Goal: Task Accomplishment & Management: Use online tool/utility

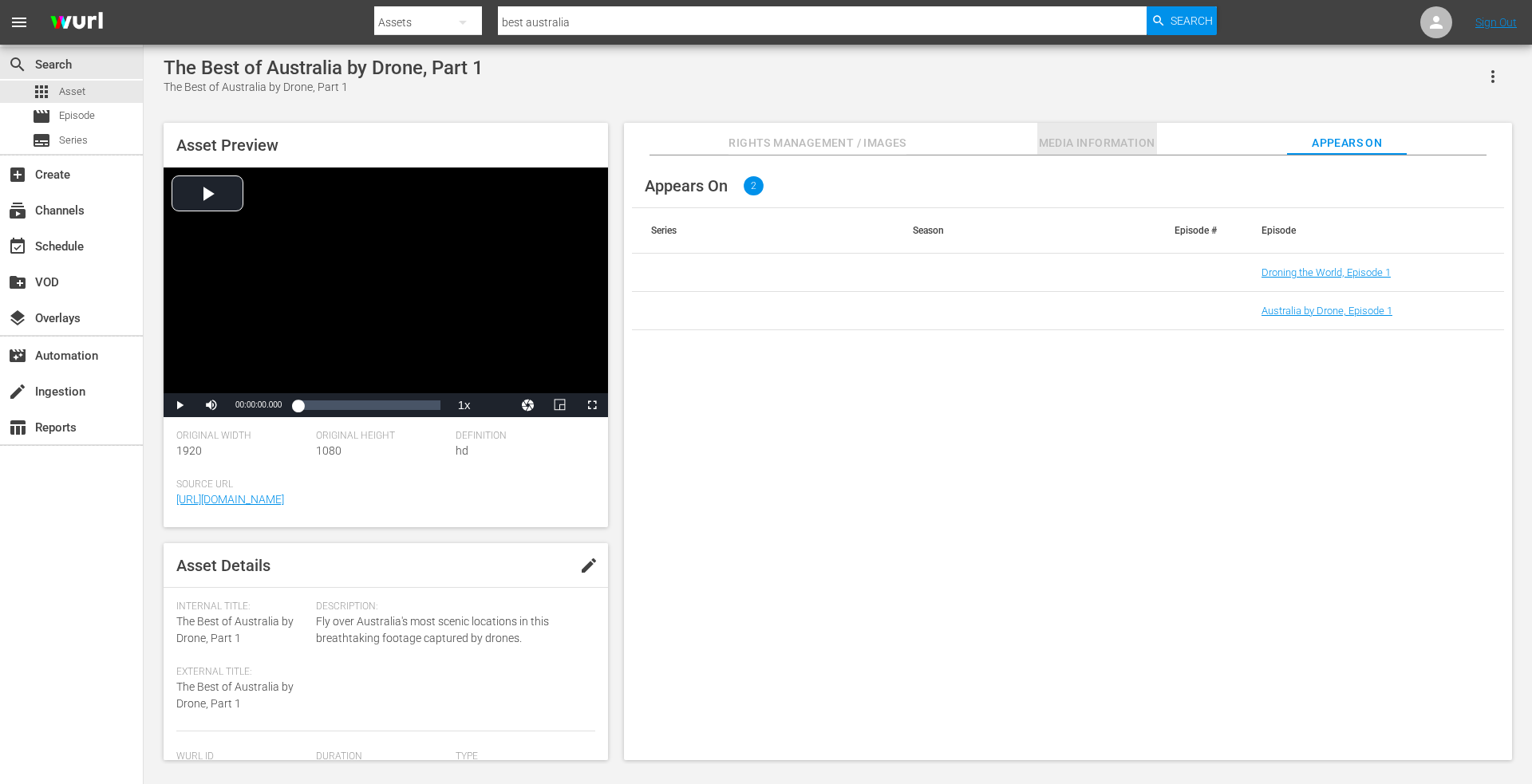
click at [1085, 130] on button "Media Information" at bounding box center [1097, 139] width 120 height 32
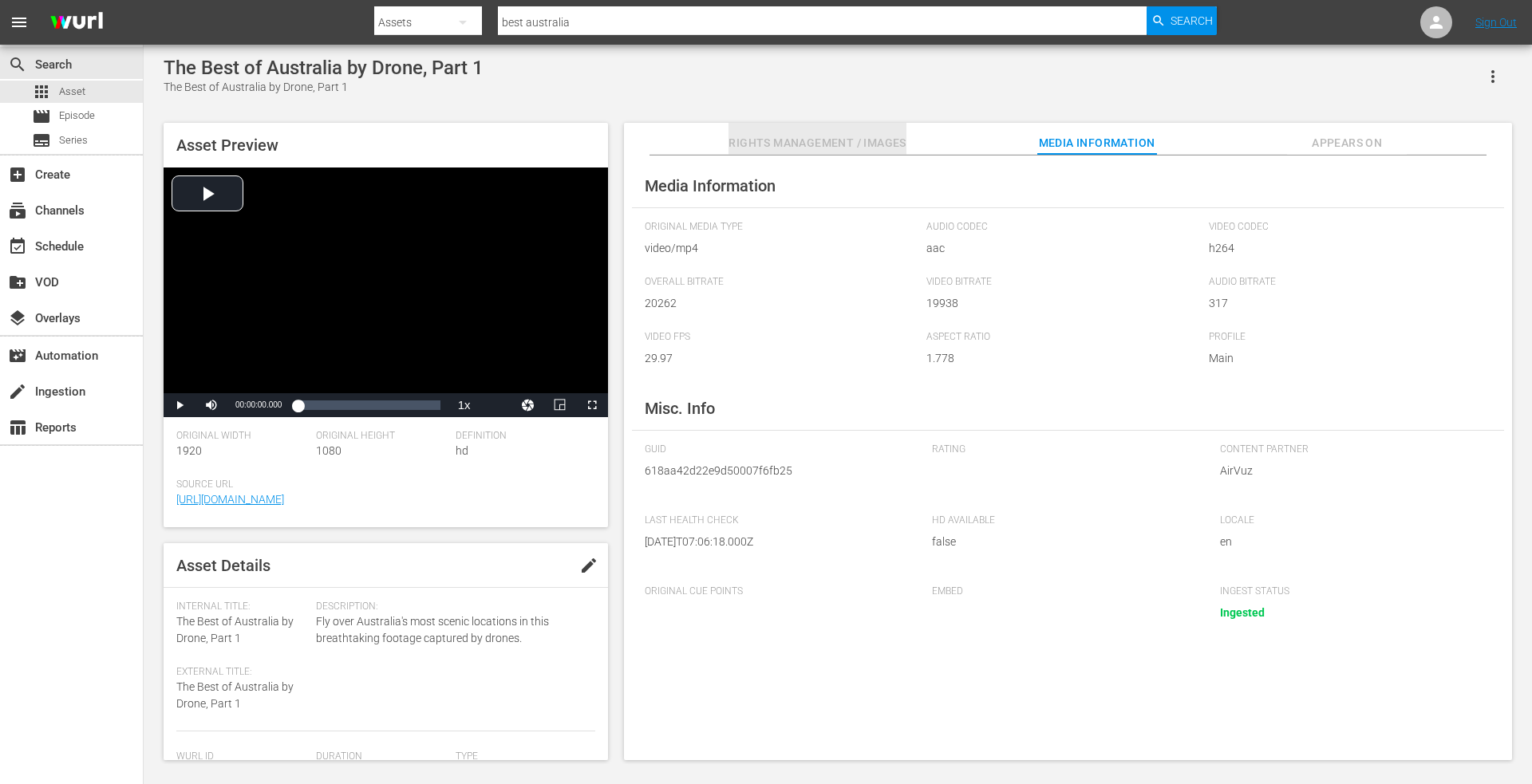
click at [817, 147] on span "Rights Management / Images" at bounding box center [816, 143] width 177 height 20
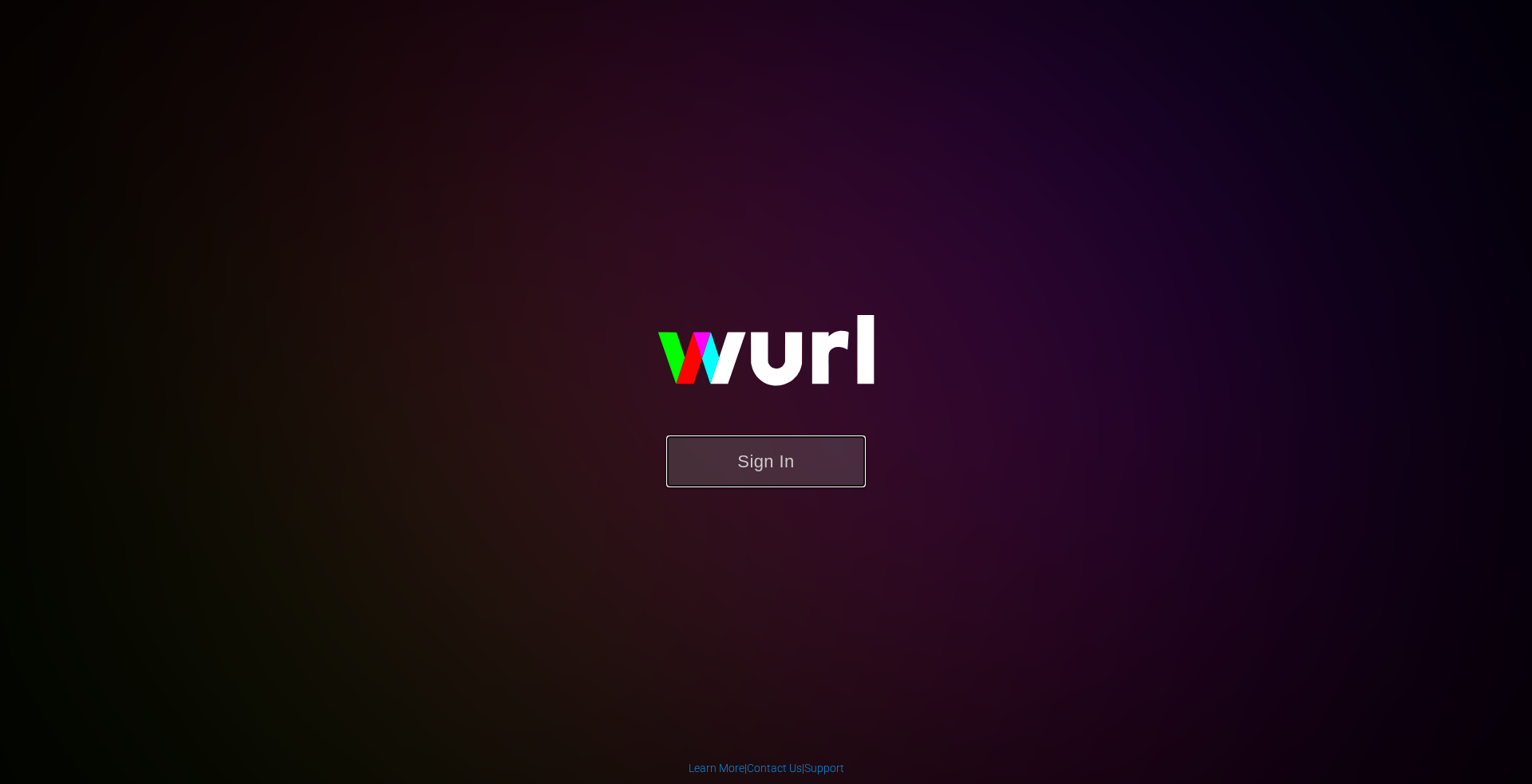
click at [757, 450] on button "Sign In" at bounding box center [766, 462] width 200 height 51
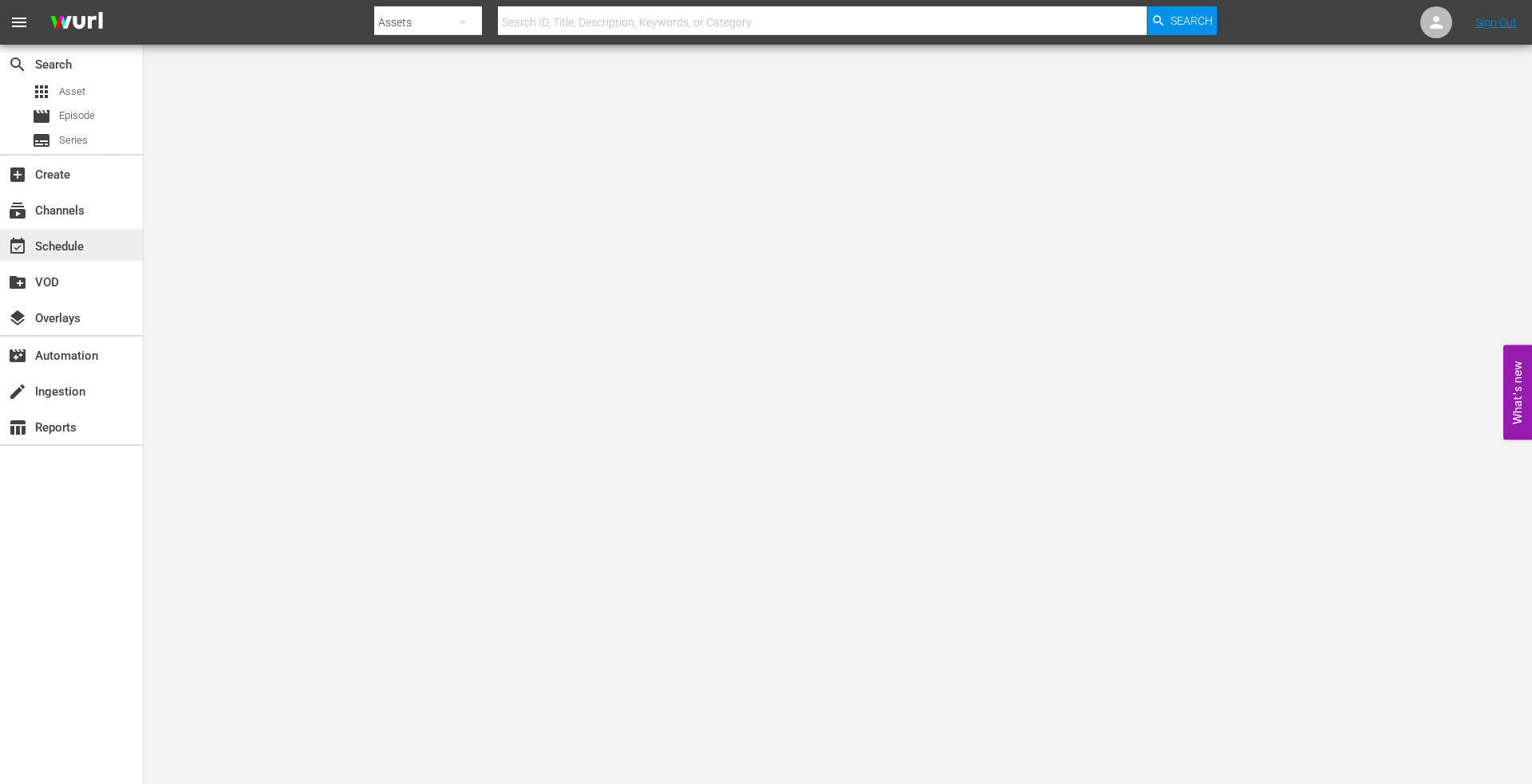
click at [48, 248] on div "event_available Schedule" at bounding box center [44, 244] width 90 height 14
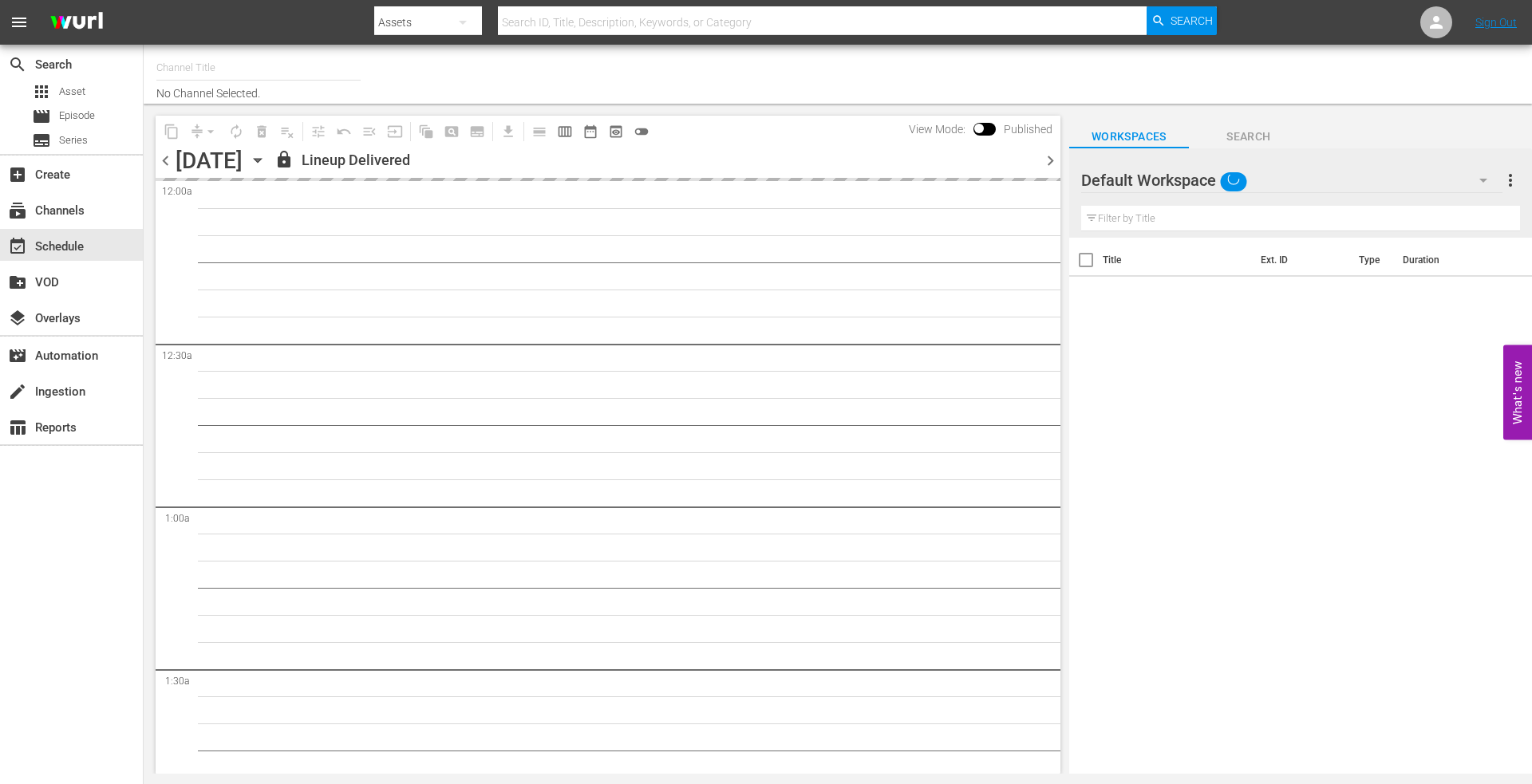
type input "DroneTV (1072)"
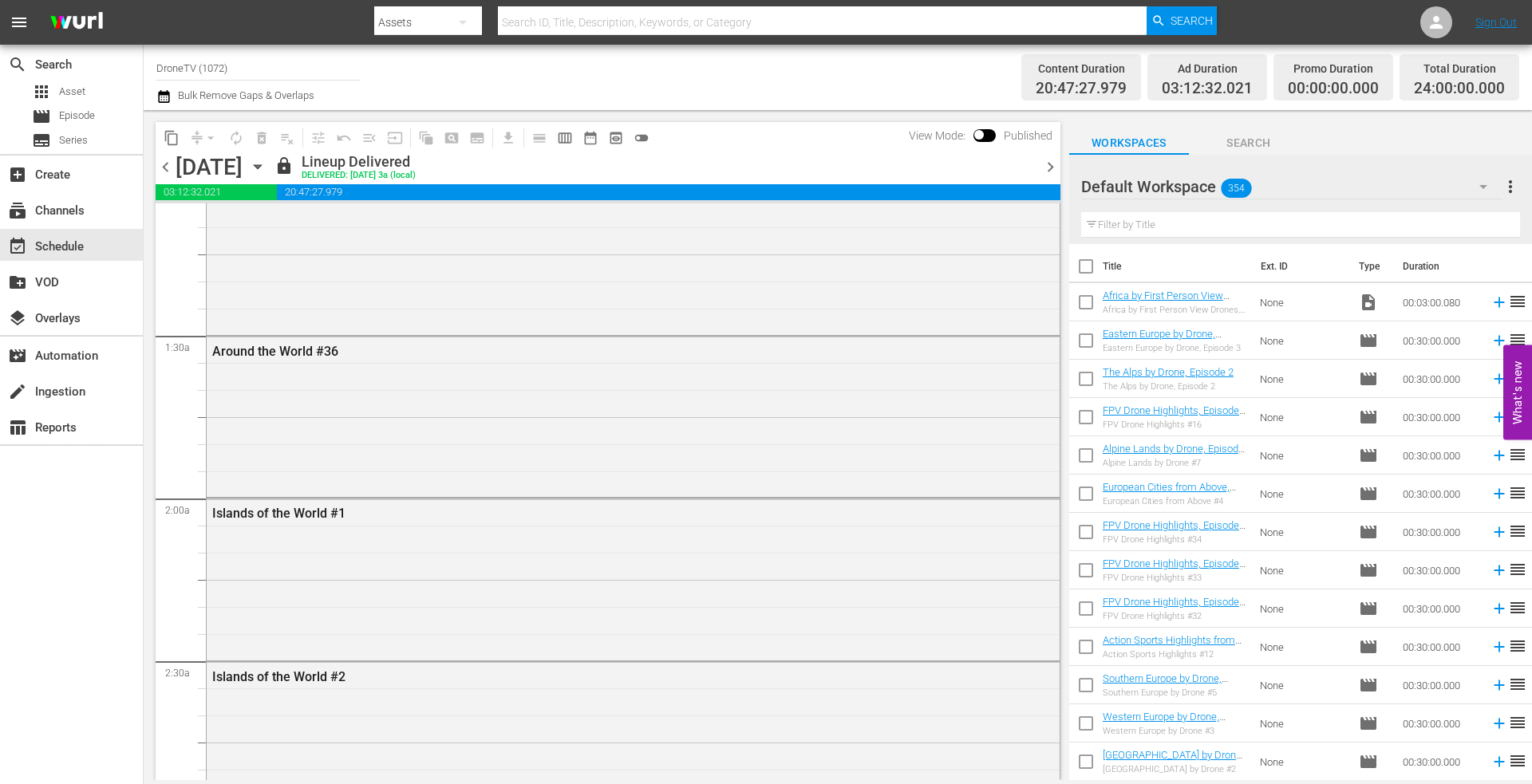
scroll to position [399, 0]
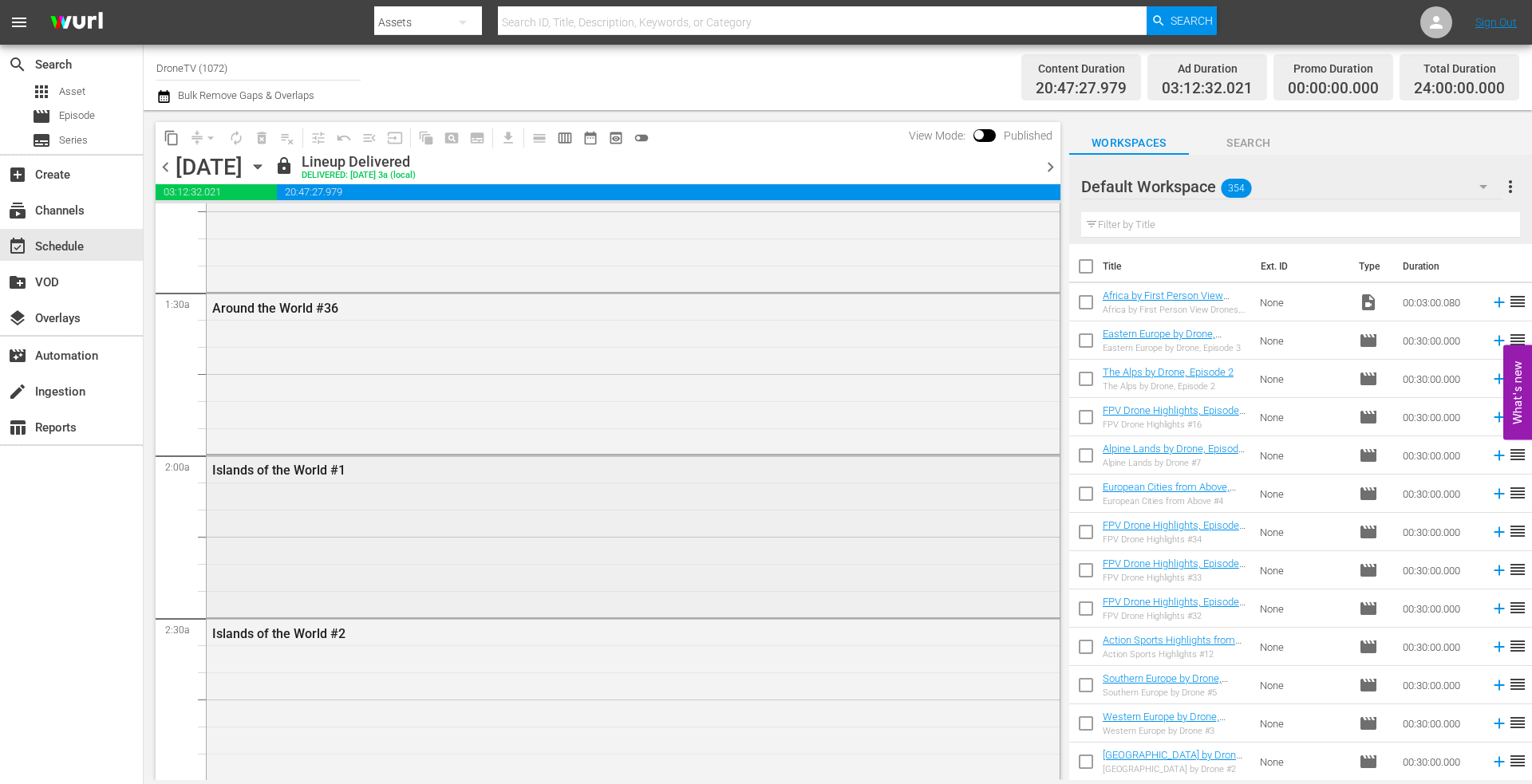
click at [323, 550] on div "Islands of the World #1" at bounding box center [633, 535] width 853 height 158
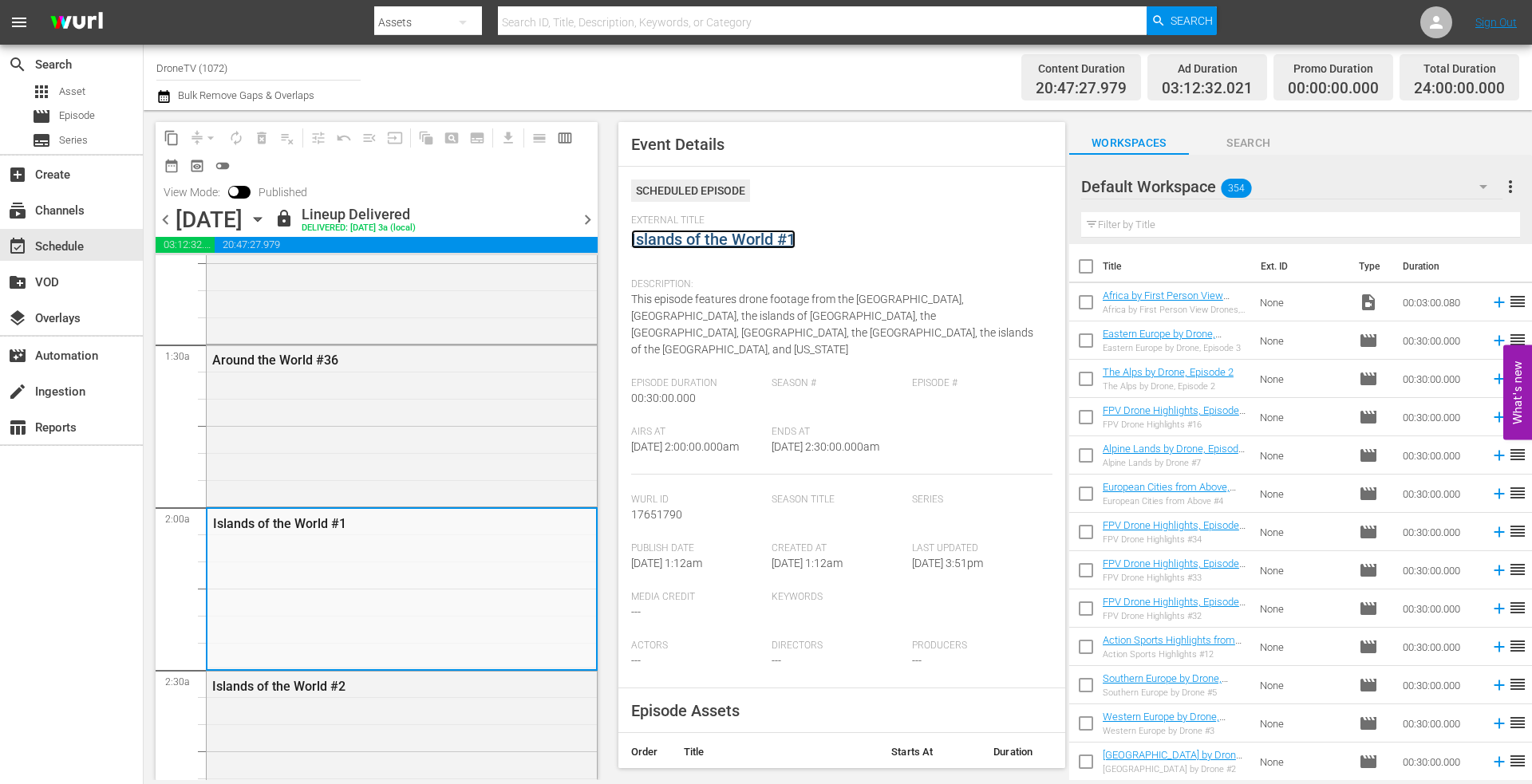
click at [695, 235] on link "Islands of the World #1" at bounding box center [713, 240] width 164 height 20
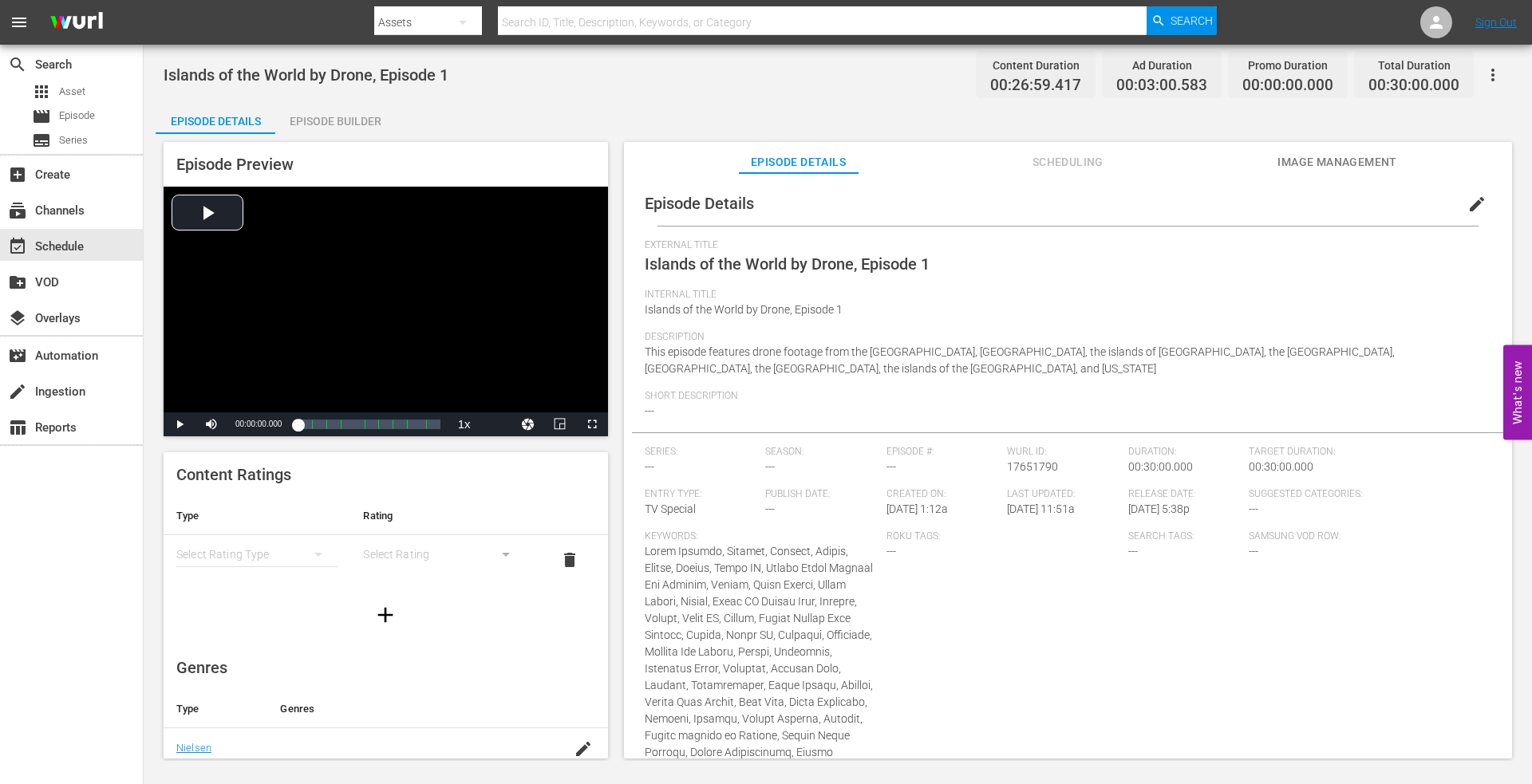
click at [1469, 199] on span "edit" at bounding box center [1478, 204] width 20 height 20
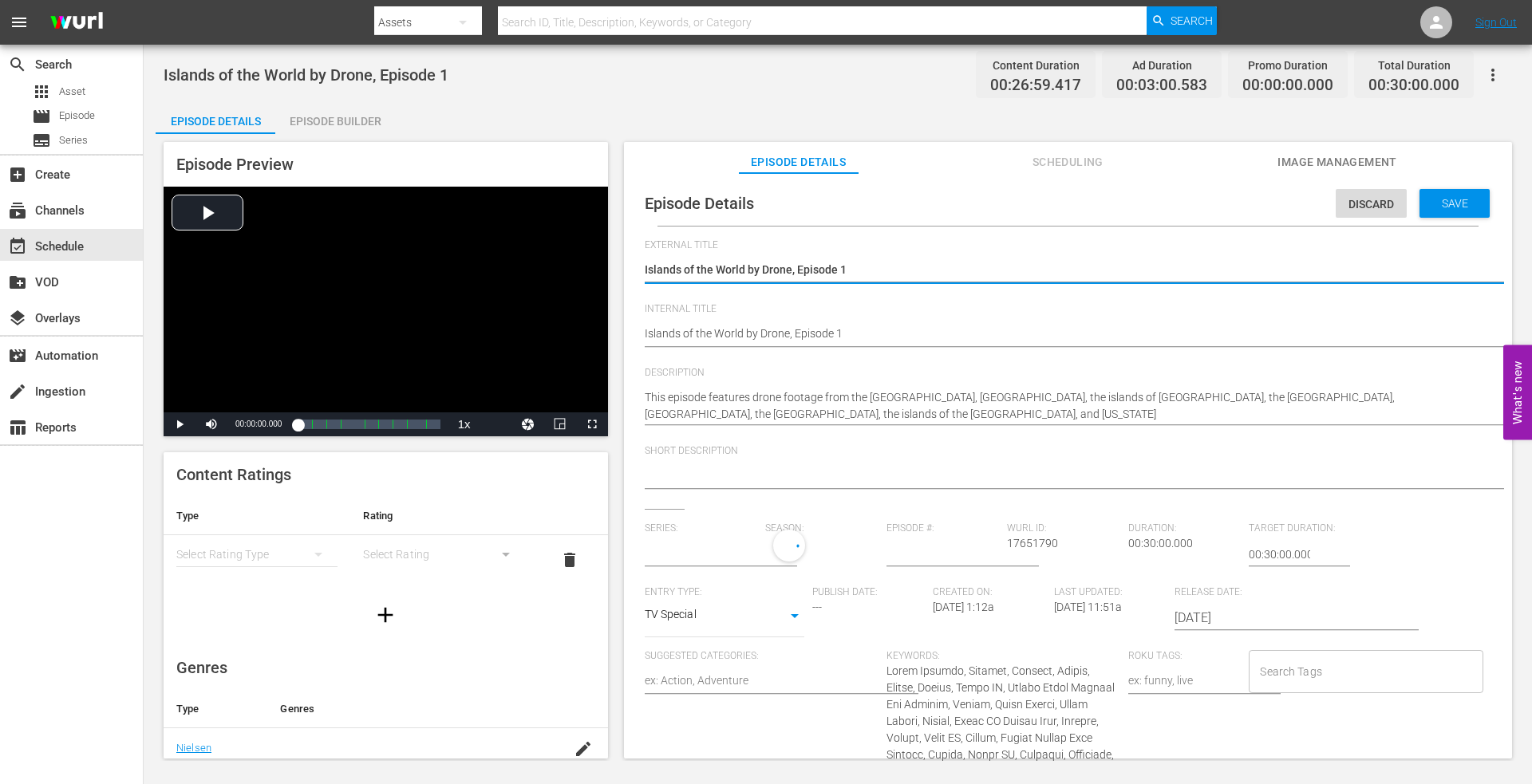
type input "No Series"
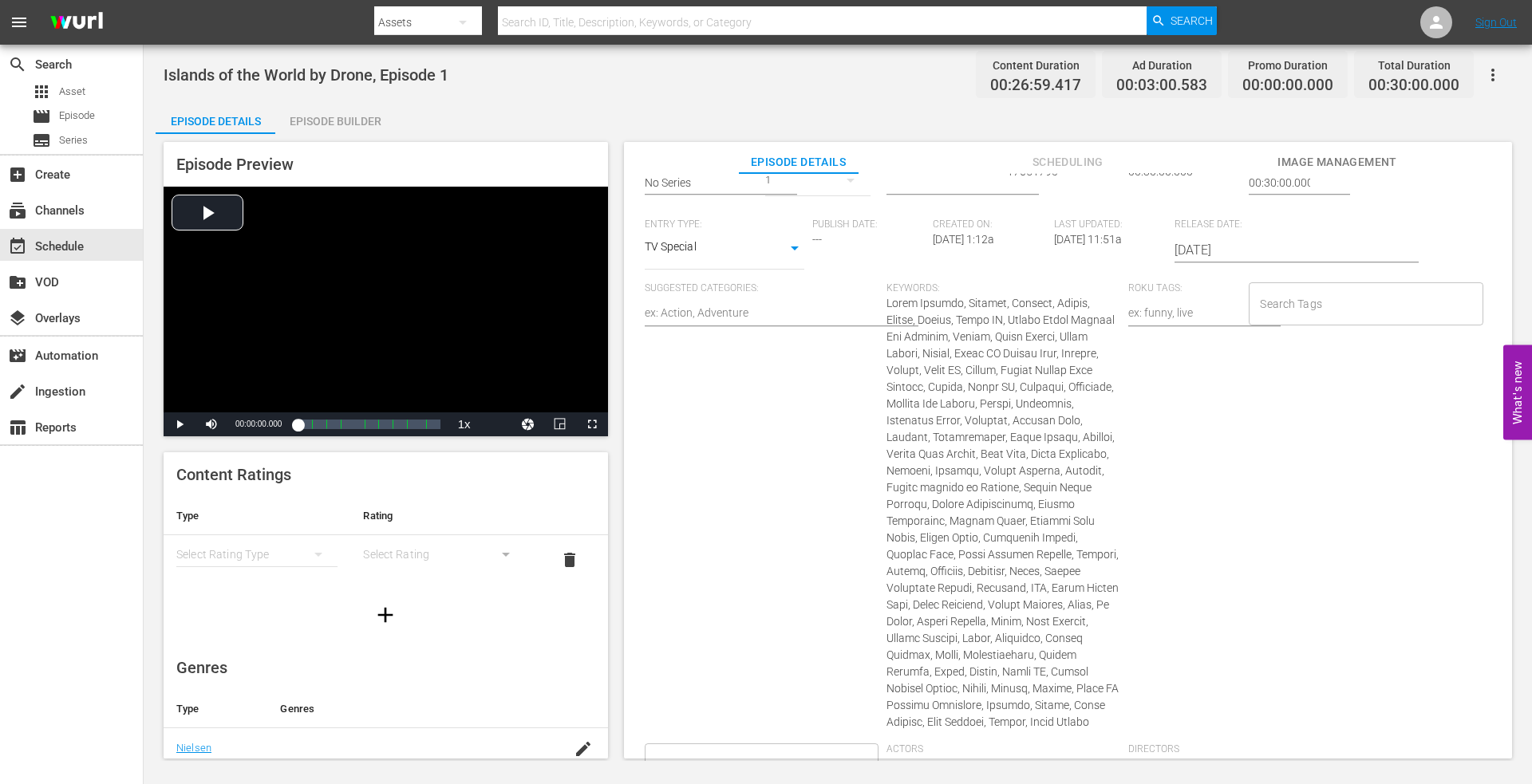
scroll to position [399, 0]
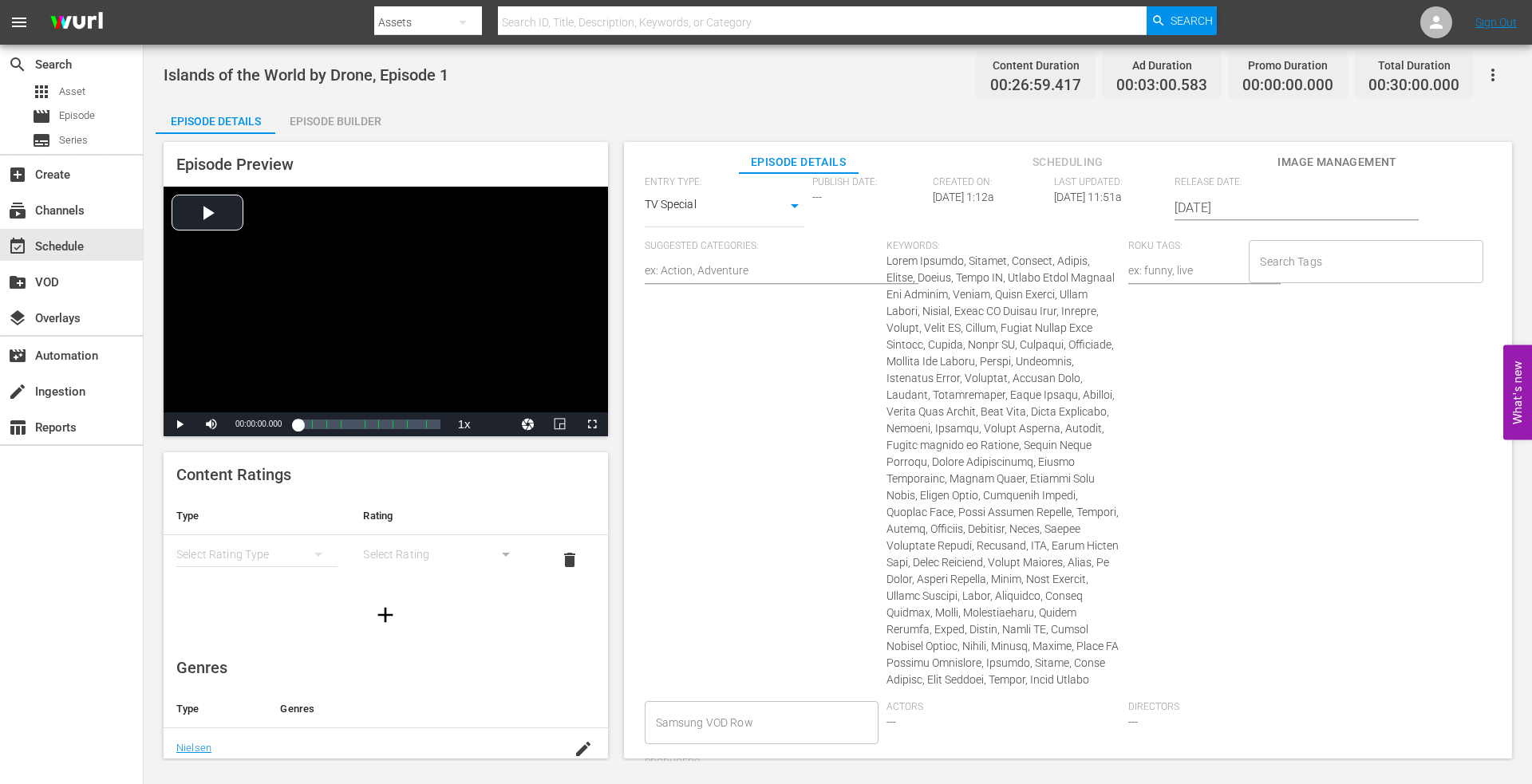
click at [742, 274] on textarea at bounding box center [761, 273] width 234 height 20
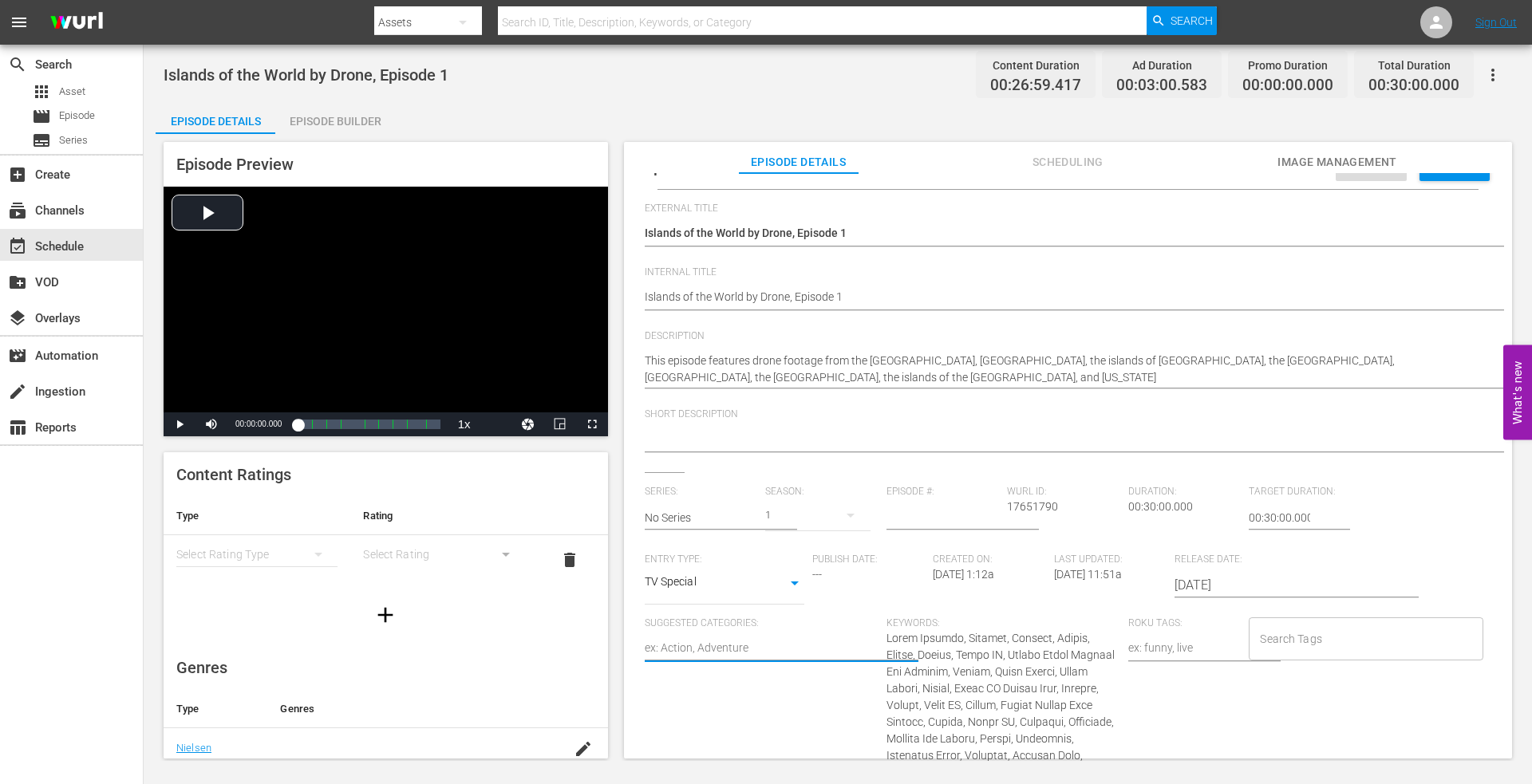
scroll to position [0, 0]
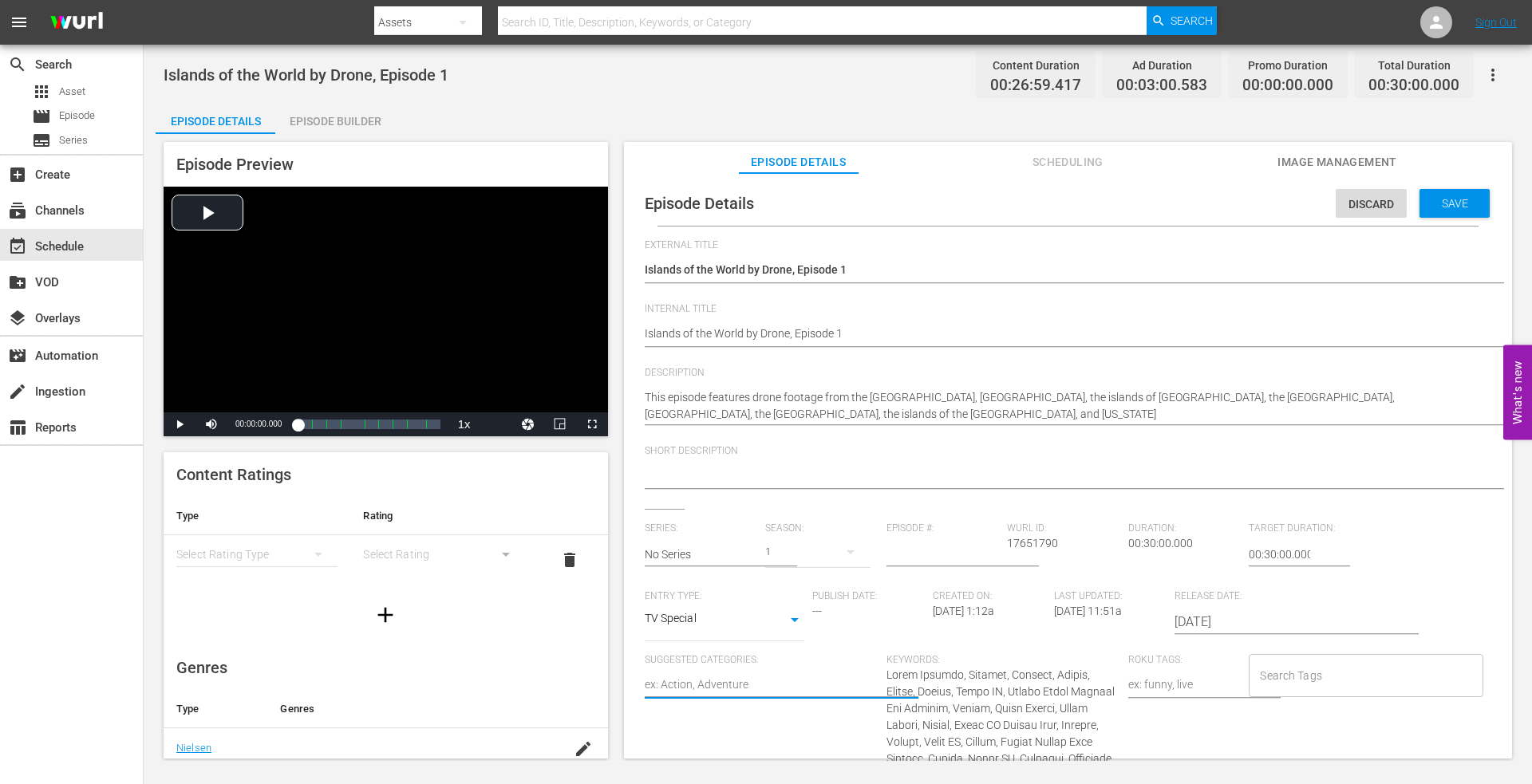
click at [1326, 159] on span "Image Management" at bounding box center [1338, 162] width 120 height 20
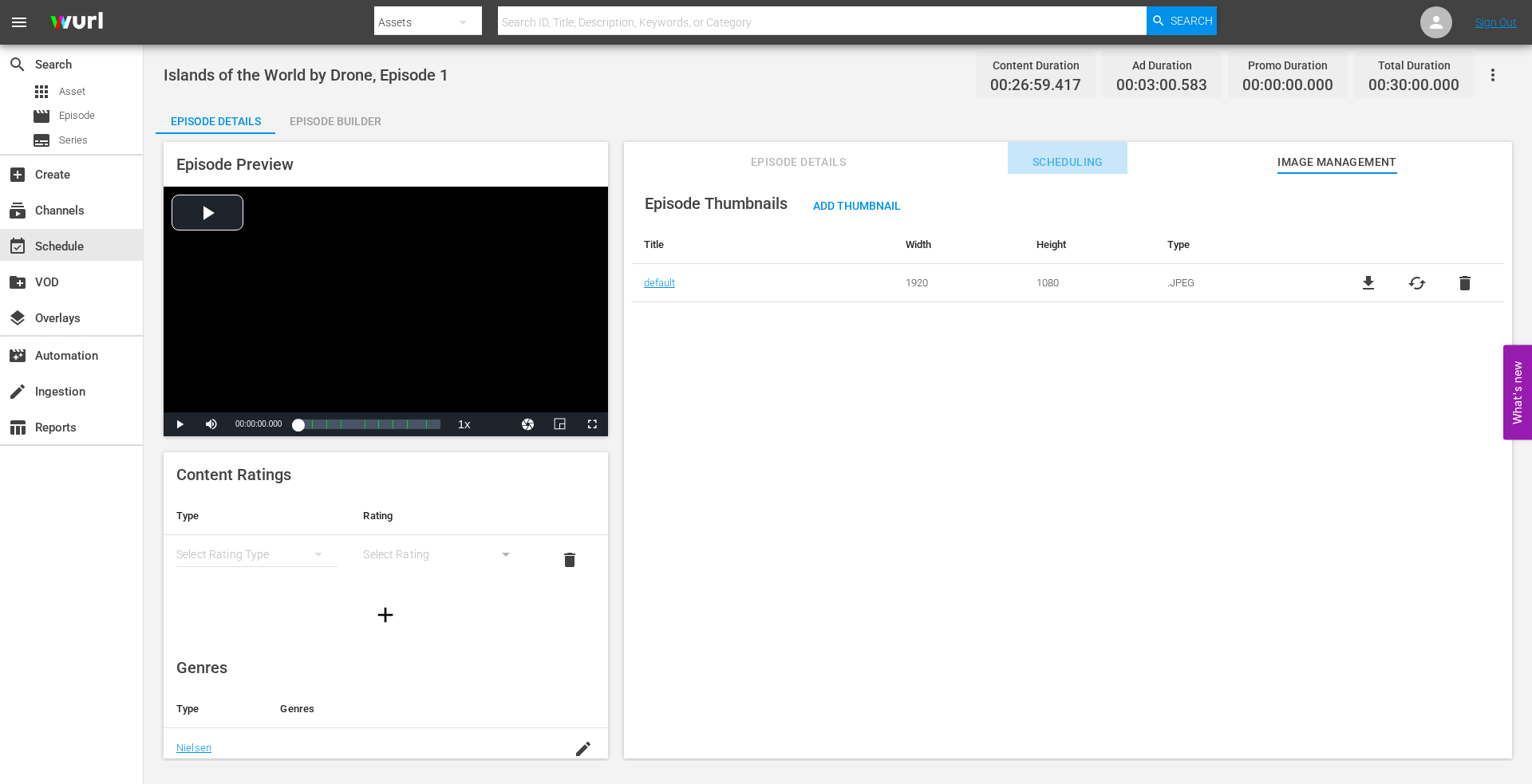
click at [1059, 162] on span "Scheduling" at bounding box center [1068, 162] width 120 height 20
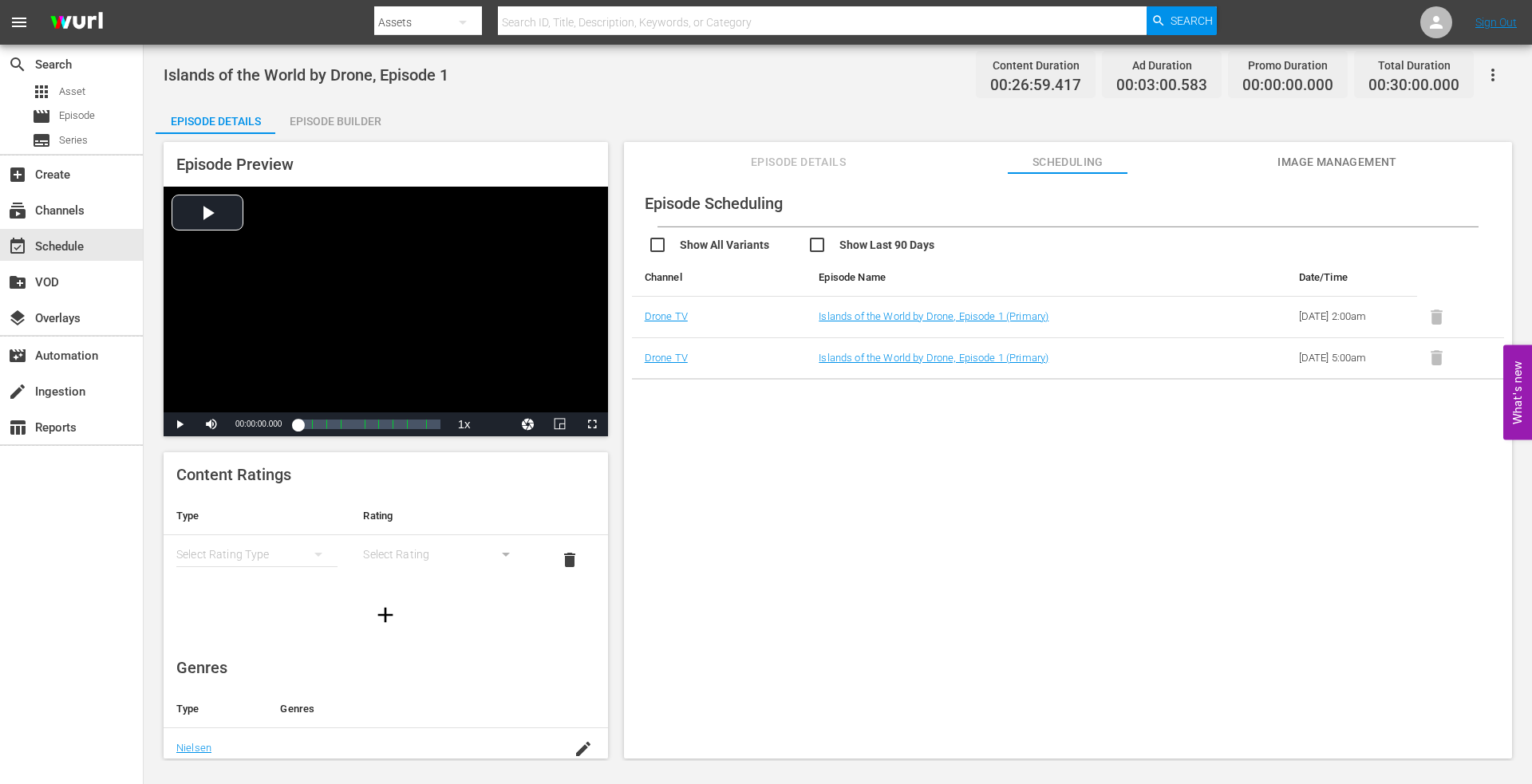
click at [1348, 154] on span "Image Management" at bounding box center [1338, 162] width 120 height 20
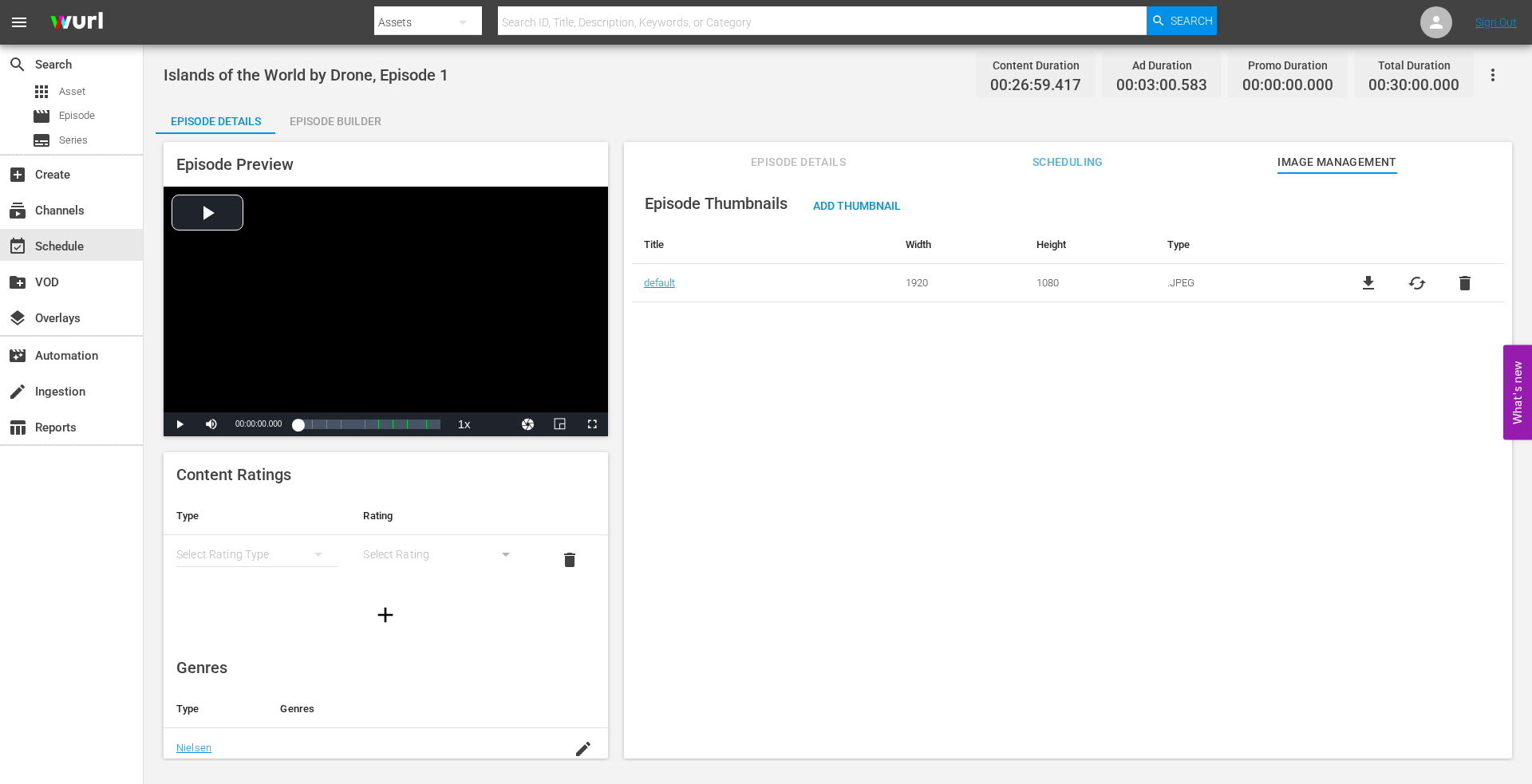
click at [787, 162] on span "Episode Details" at bounding box center [798, 162] width 120 height 20
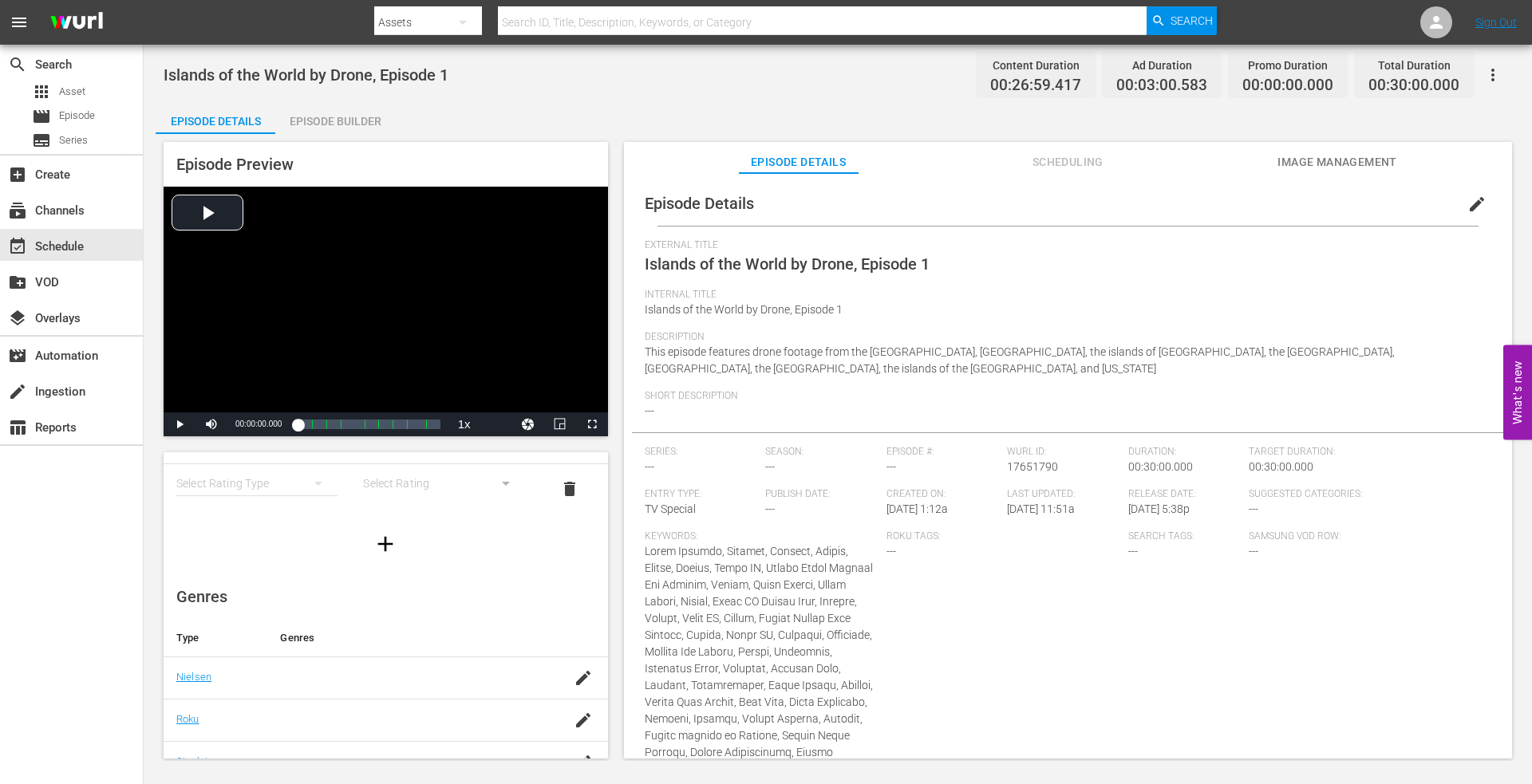
scroll to position [107, 0]
click at [574, 639] on icon "button" at bounding box center [583, 643] width 20 height 20
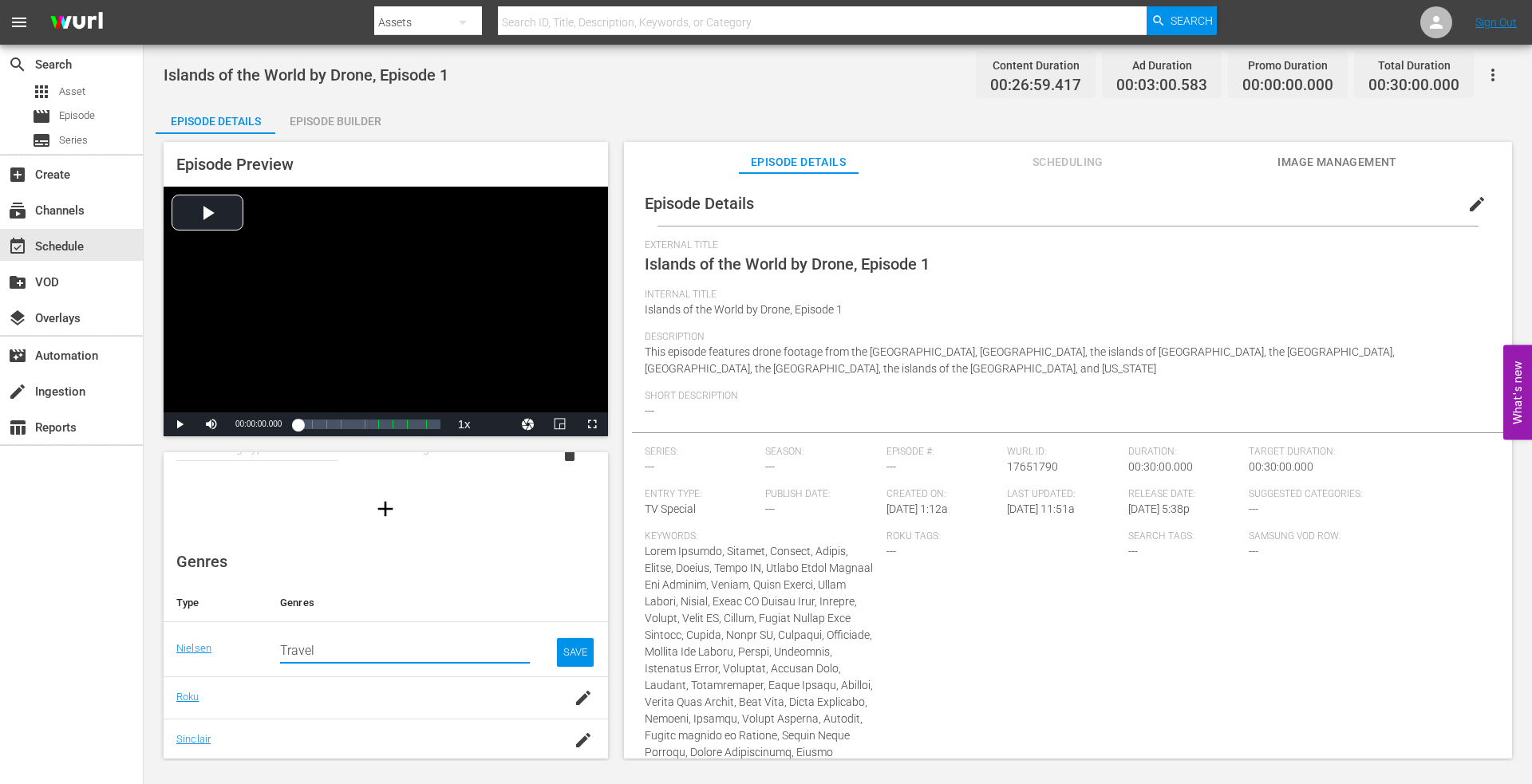
type input "Travel"
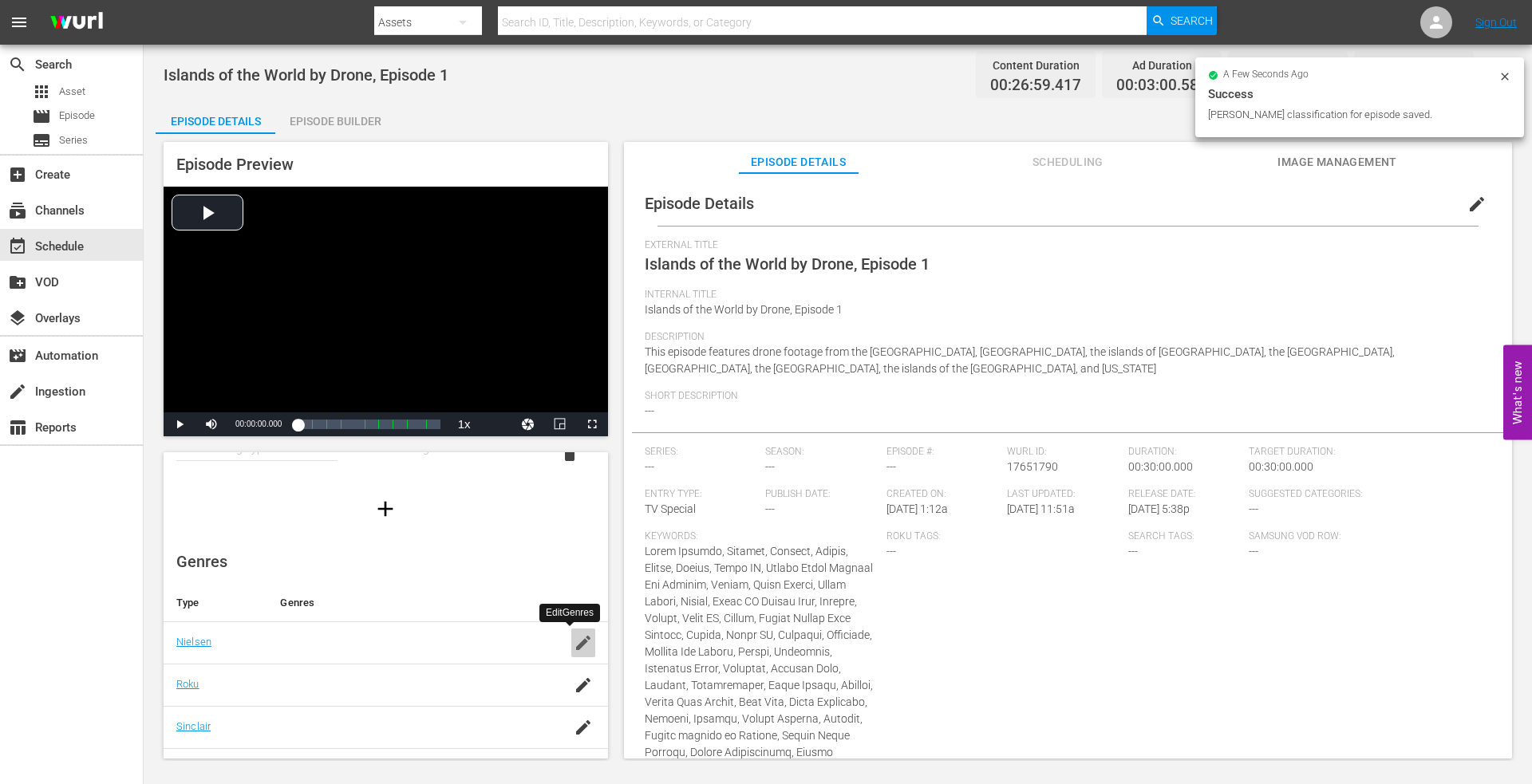
click at [574, 640] on icon "button" at bounding box center [583, 643] width 20 height 20
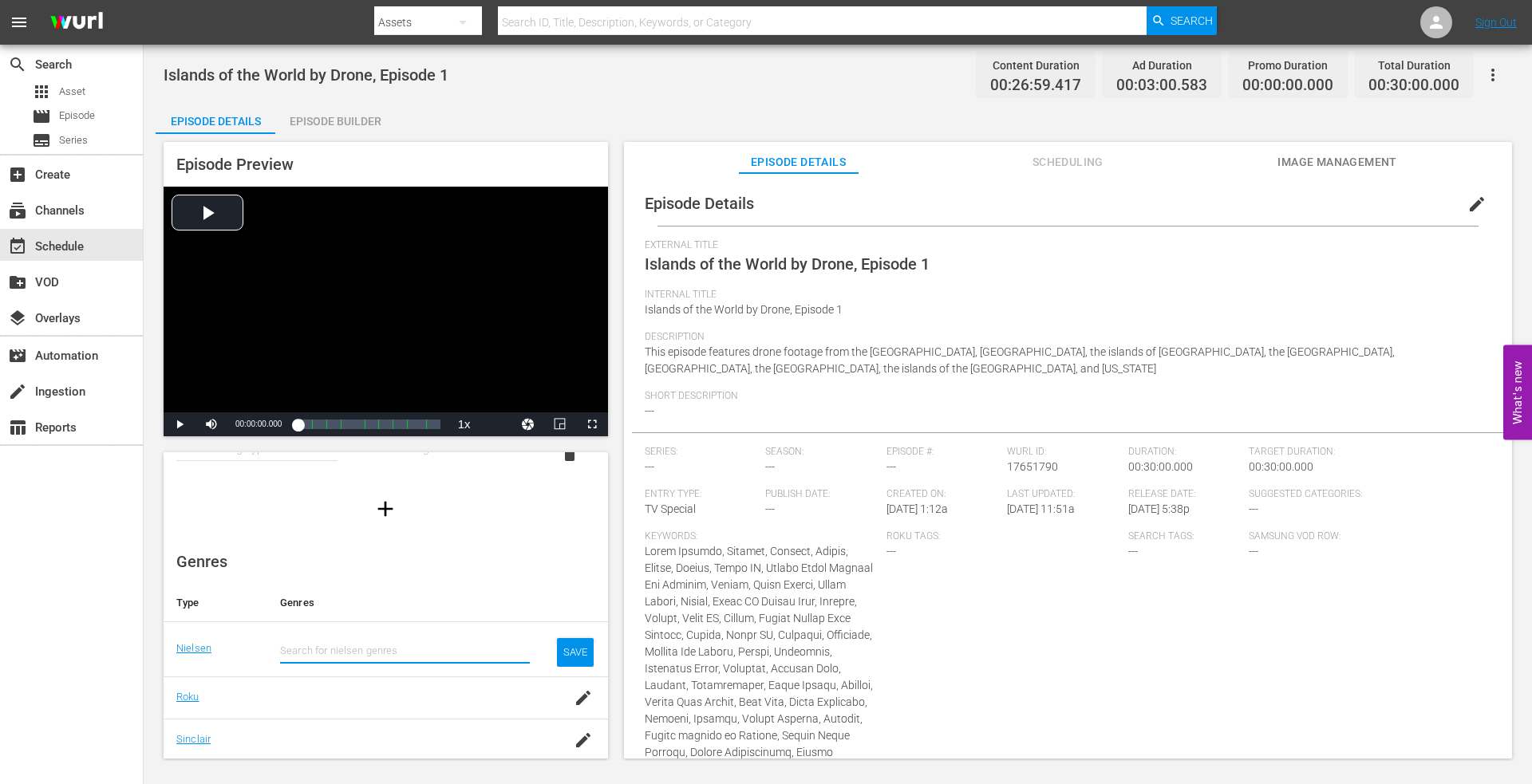
click at [350, 646] on input "text" at bounding box center [404, 651] width 250 height 38
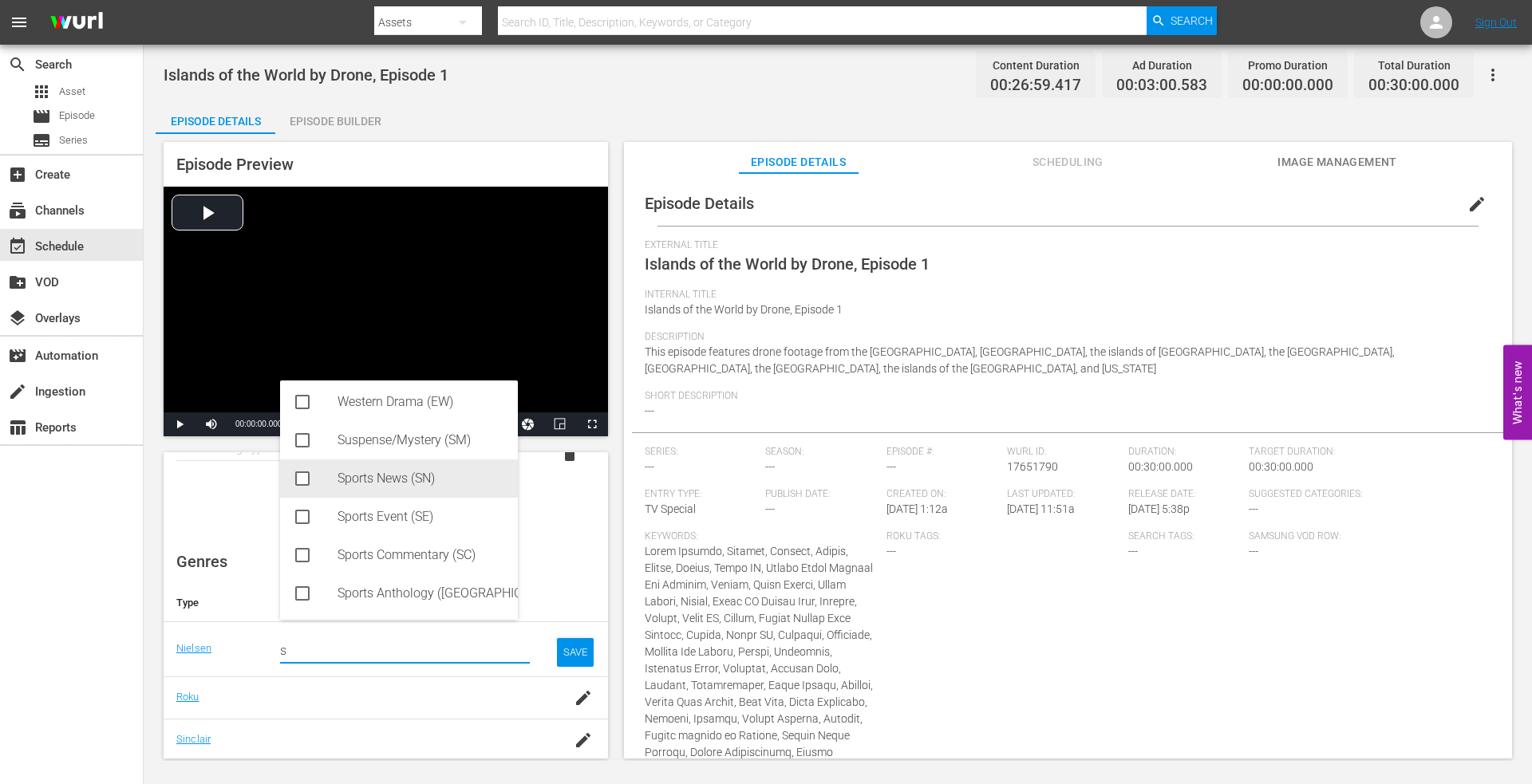
scroll to position [0, 0]
type input "s"
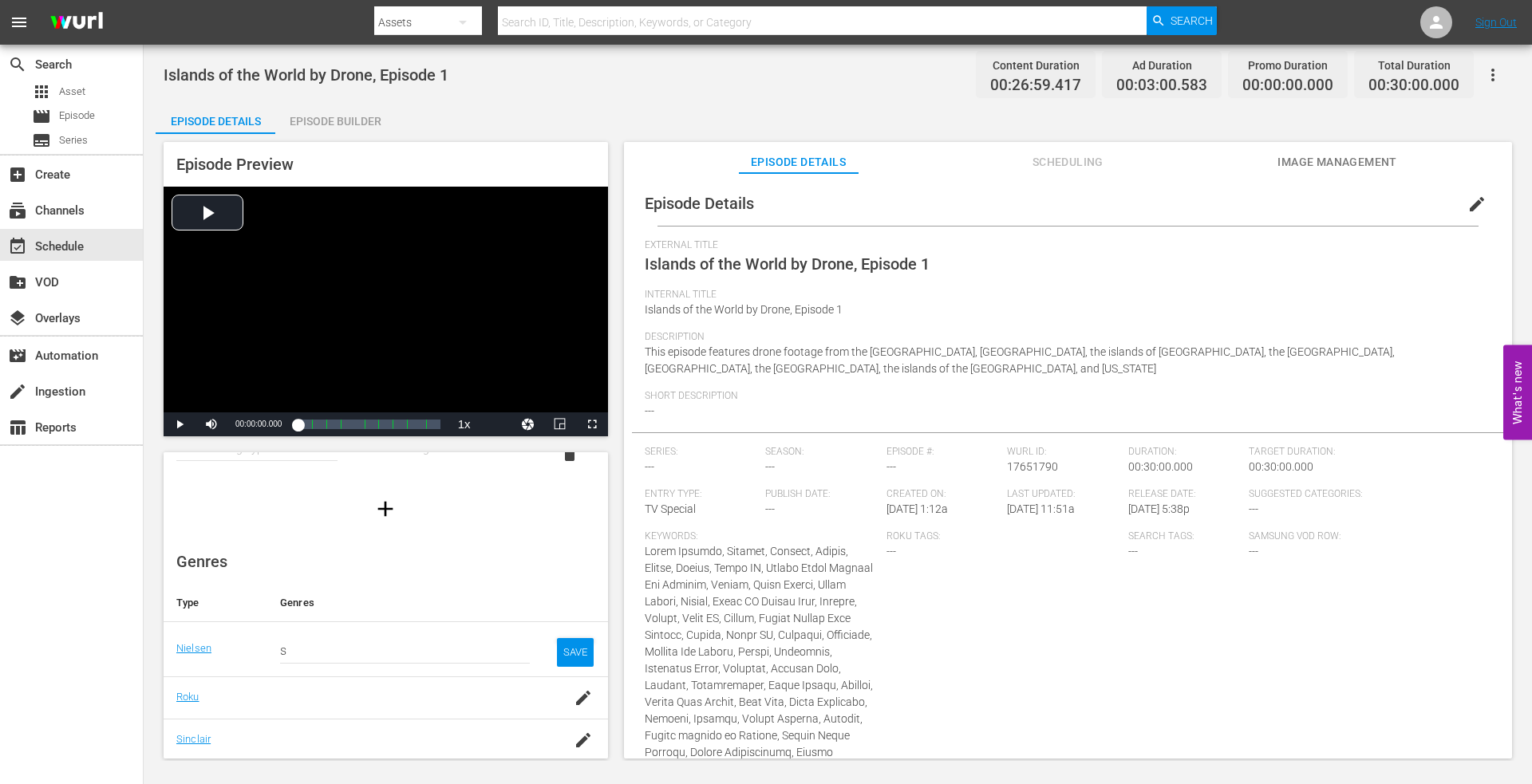
click at [189, 483] on div "Content Ratings Type Rating Select Rating Type Select Rating delete" at bounding box center [385, 439] width 445 height 185
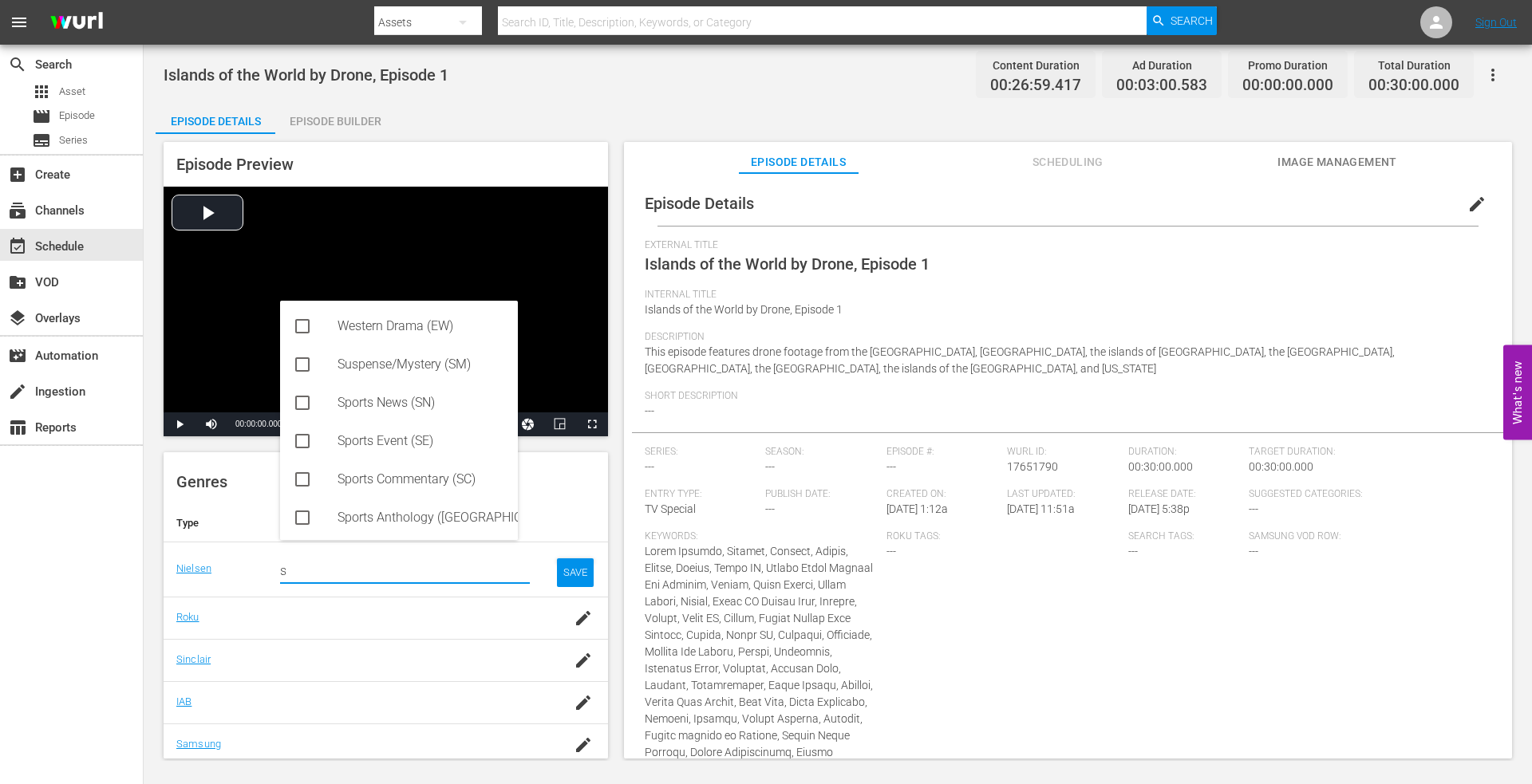
click at [298, 567] on input "s" at bounding box center [404, 571] width 250 height 38
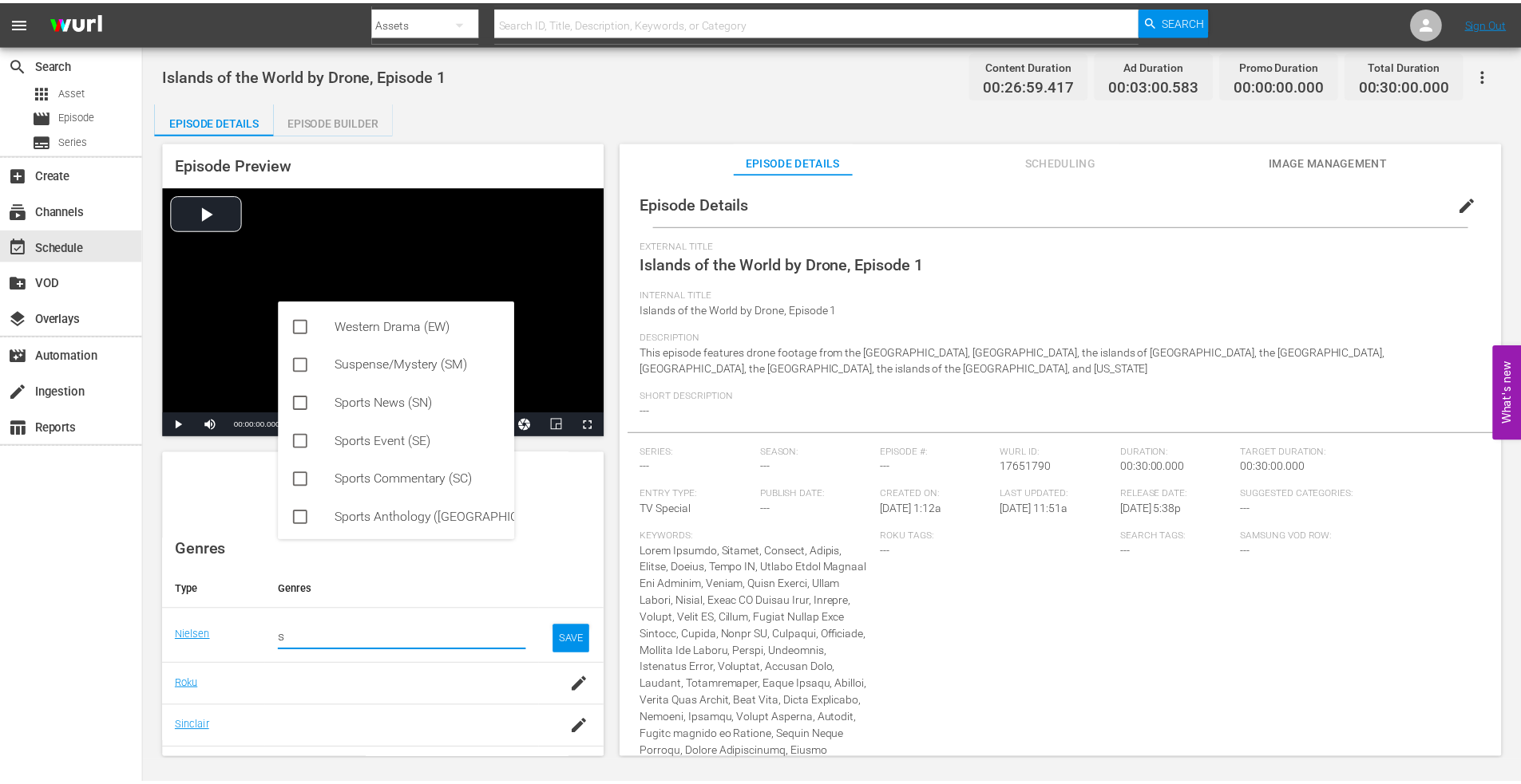
scroll to position [39, 0]
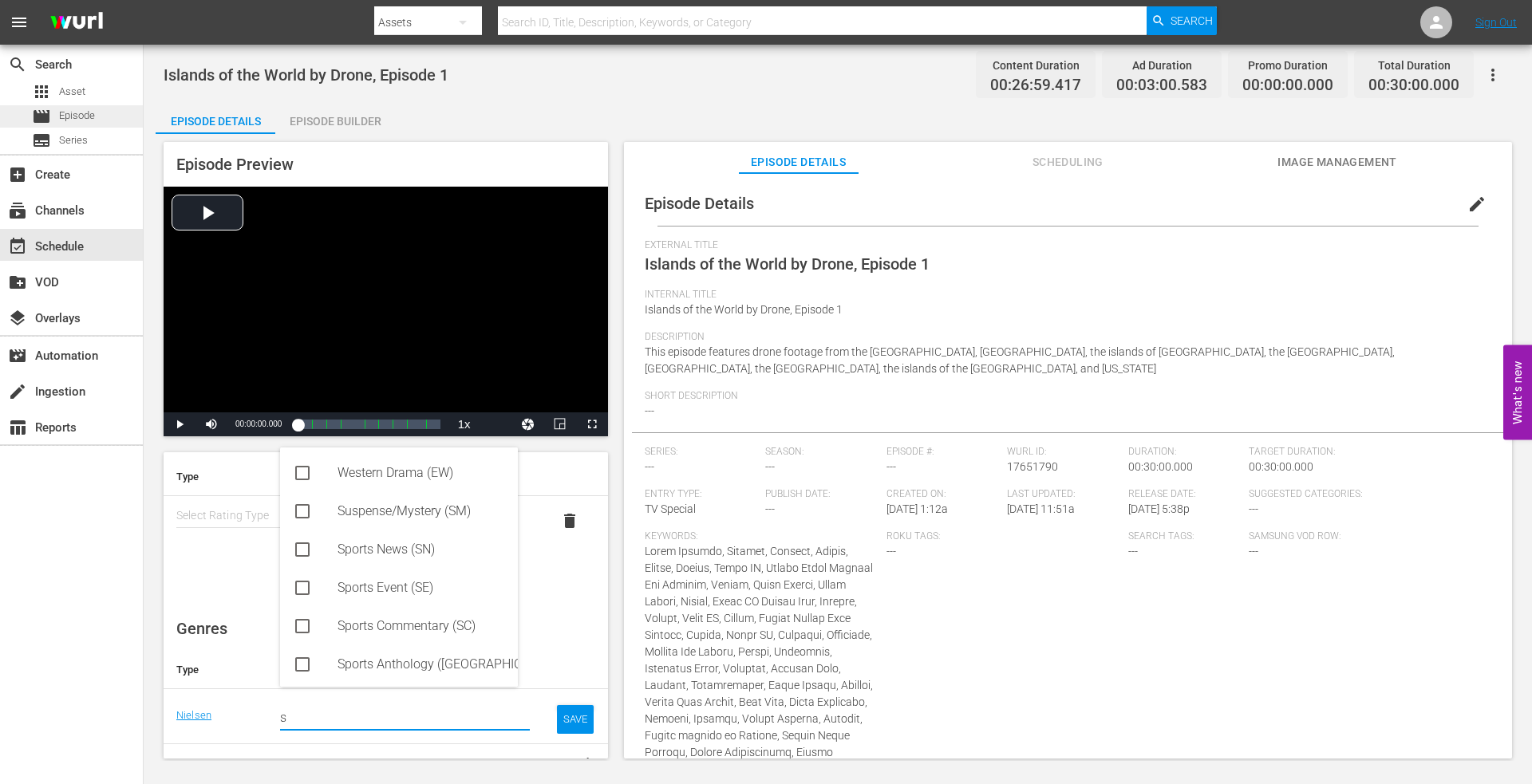
click at [67, 122] on span "Episode" at bounding box center [76, 115] width 36 height 16
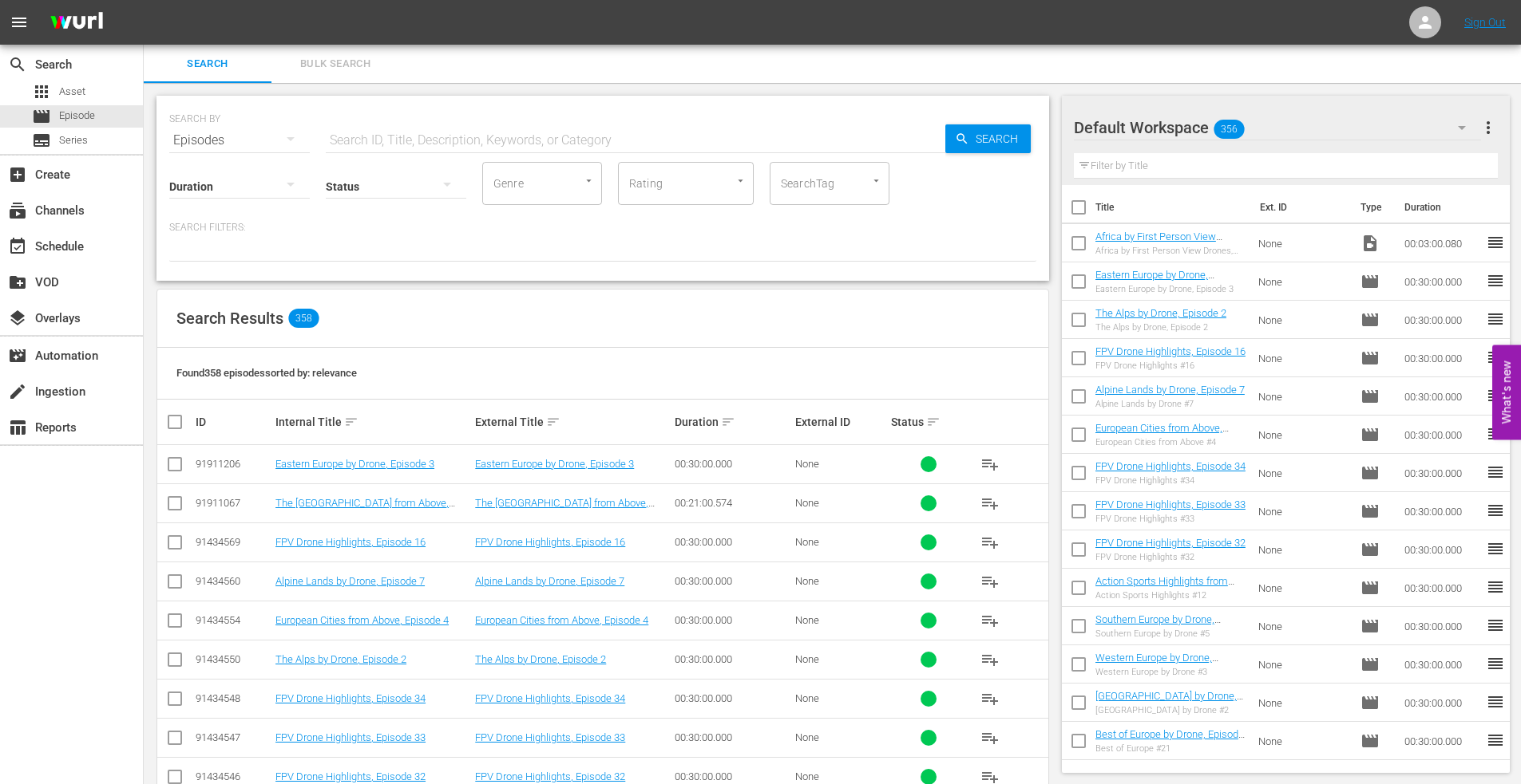
click at [384, 139] on input "text" at bounding box center [635, 140] width 619 height 38
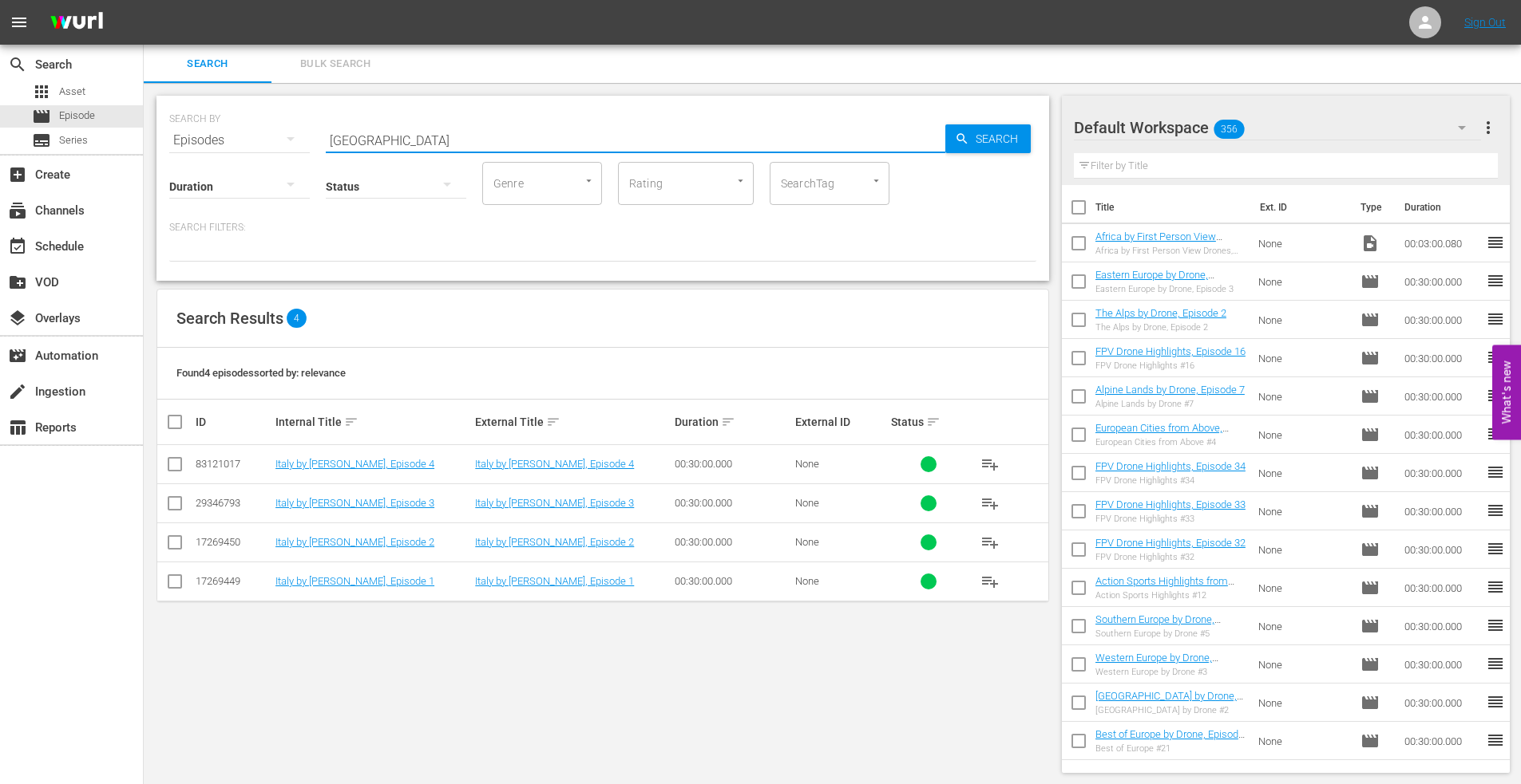
drag, startPoint x: 384, startPoint y: 145, endPoint x: 275, endPoint y: 130, distance: 110.0
click at [275, 130] on div "SEARCH BY Search By Episodes Search ID, Title, Description, Keywords, or Catego…" at bounding box center [603, 131] width 867 height 58
type input "great cities"
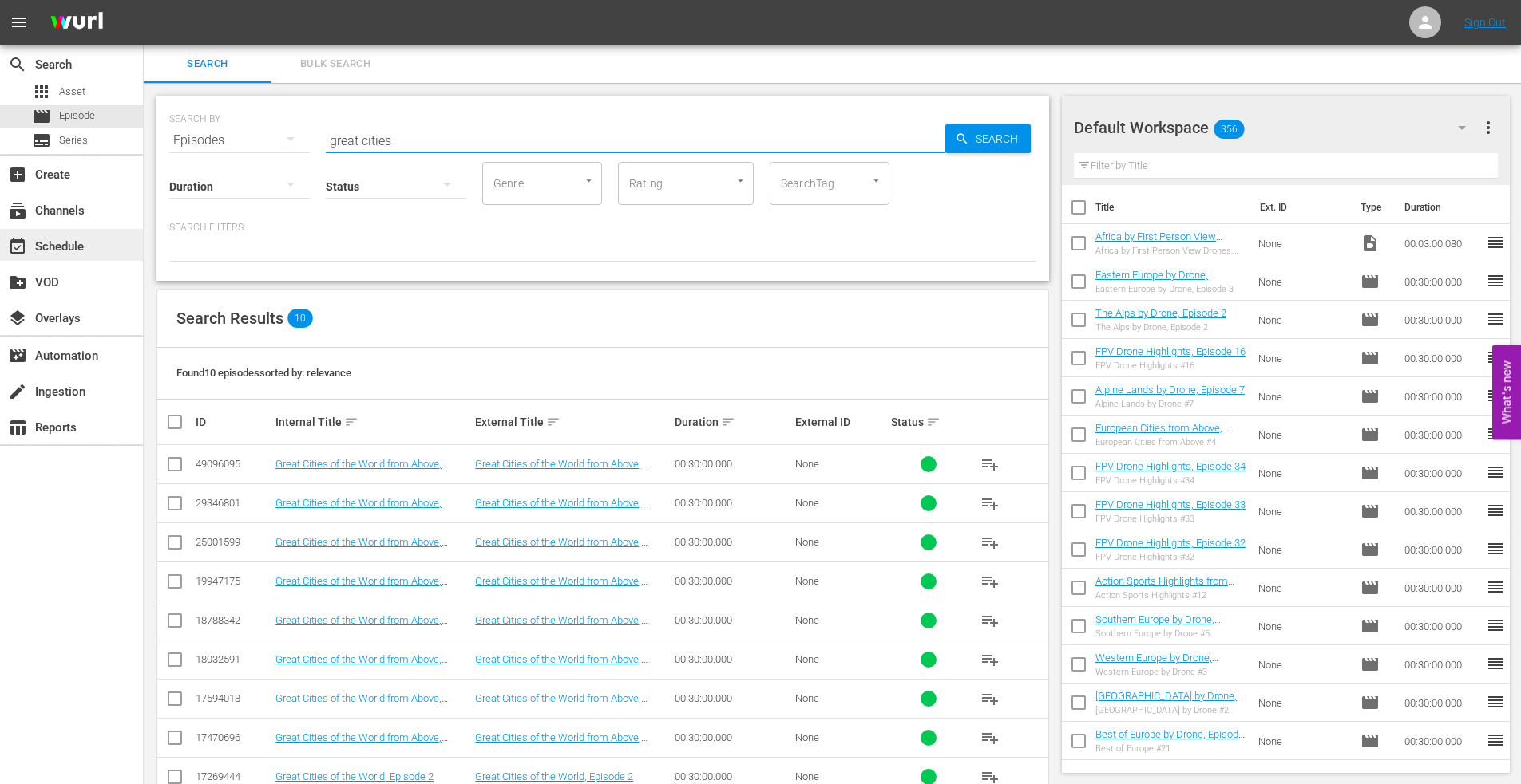
click at [52, 248] on div "event_available Schedule" at bounding box center [44, 244] width 90 height 14
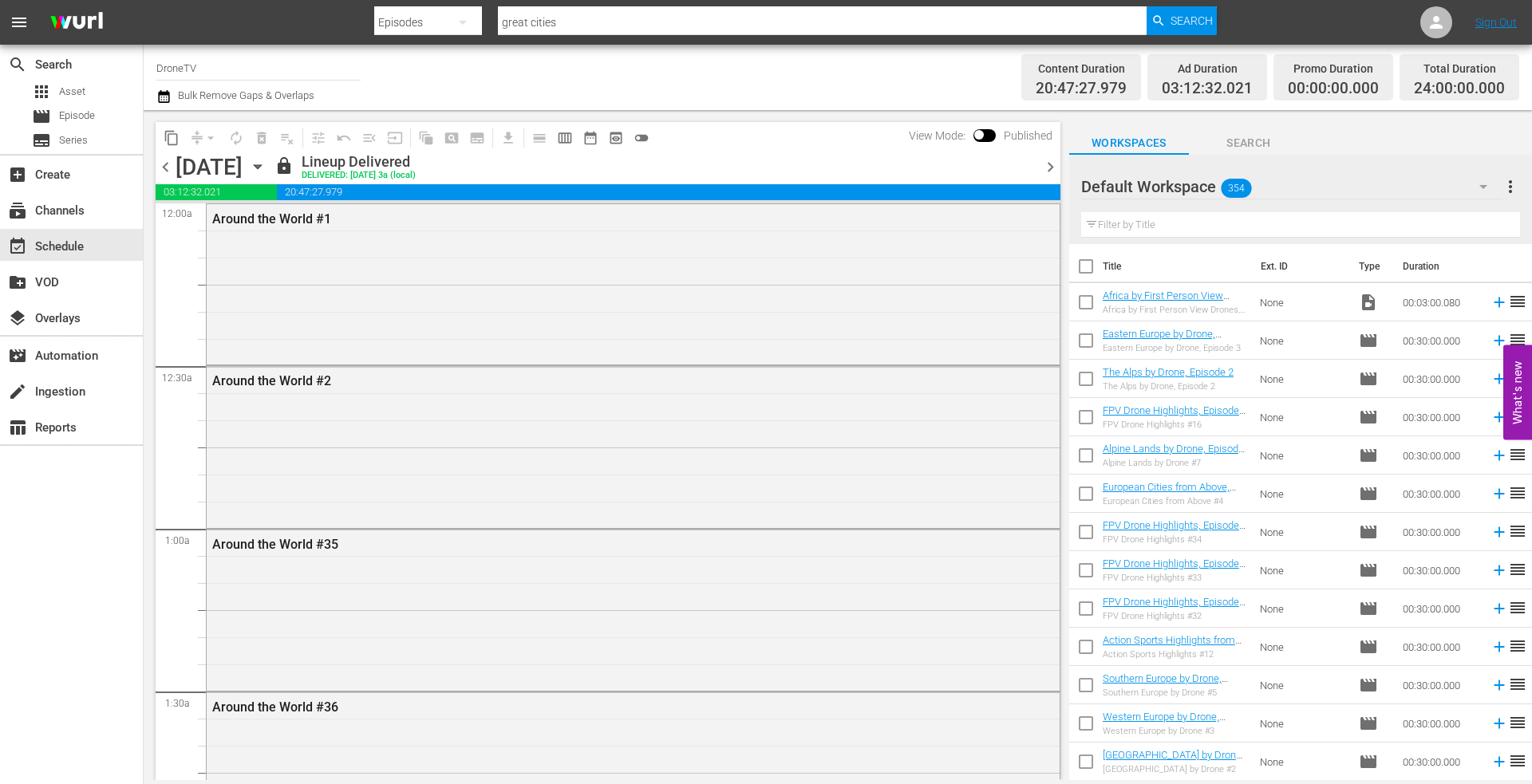
click at [266, 163] on icon "button" at bounding box center [258, 167] width 18 height 18
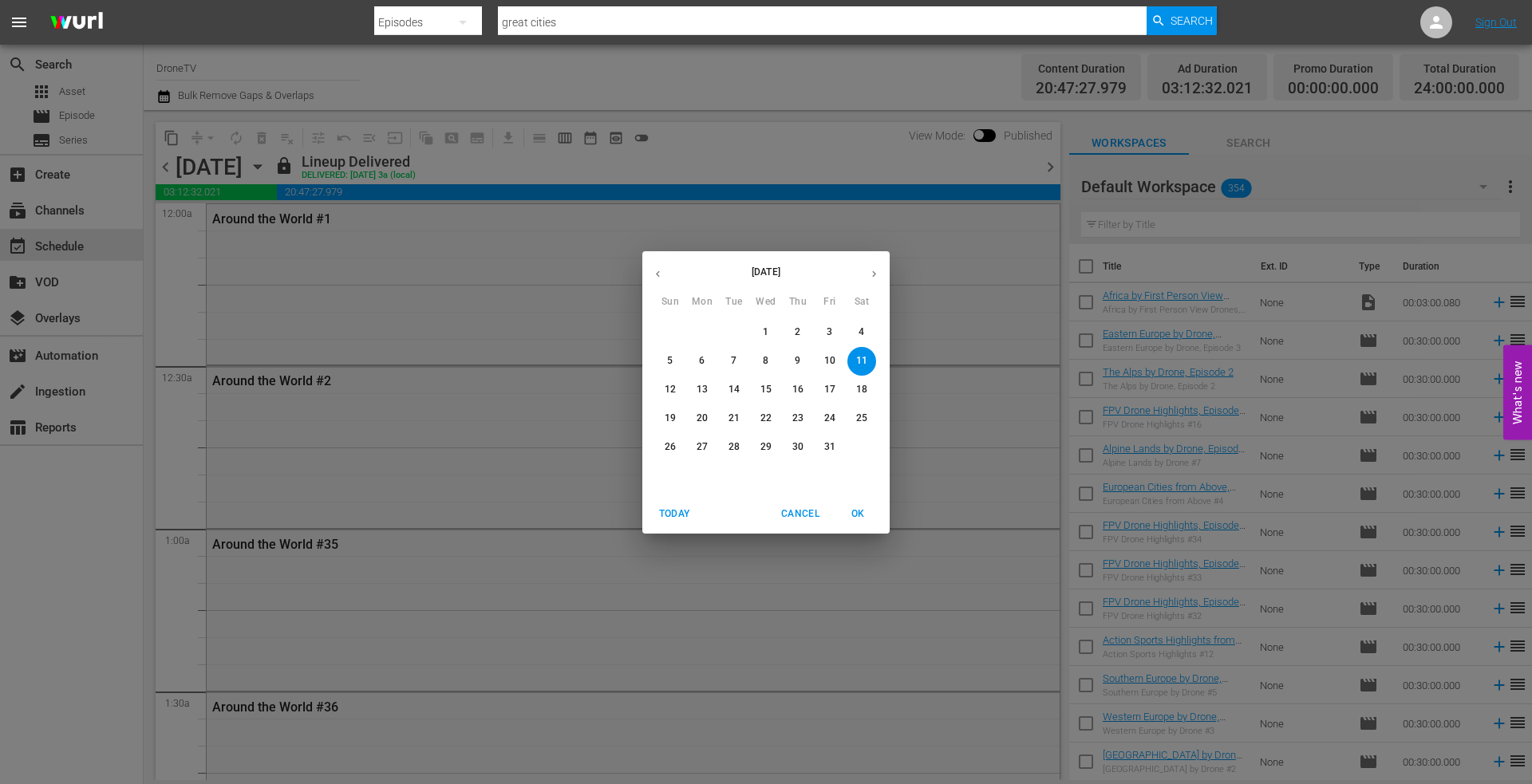
click at [669, 384] on p "12" at bounding box center [671, 389] width 12 height 13
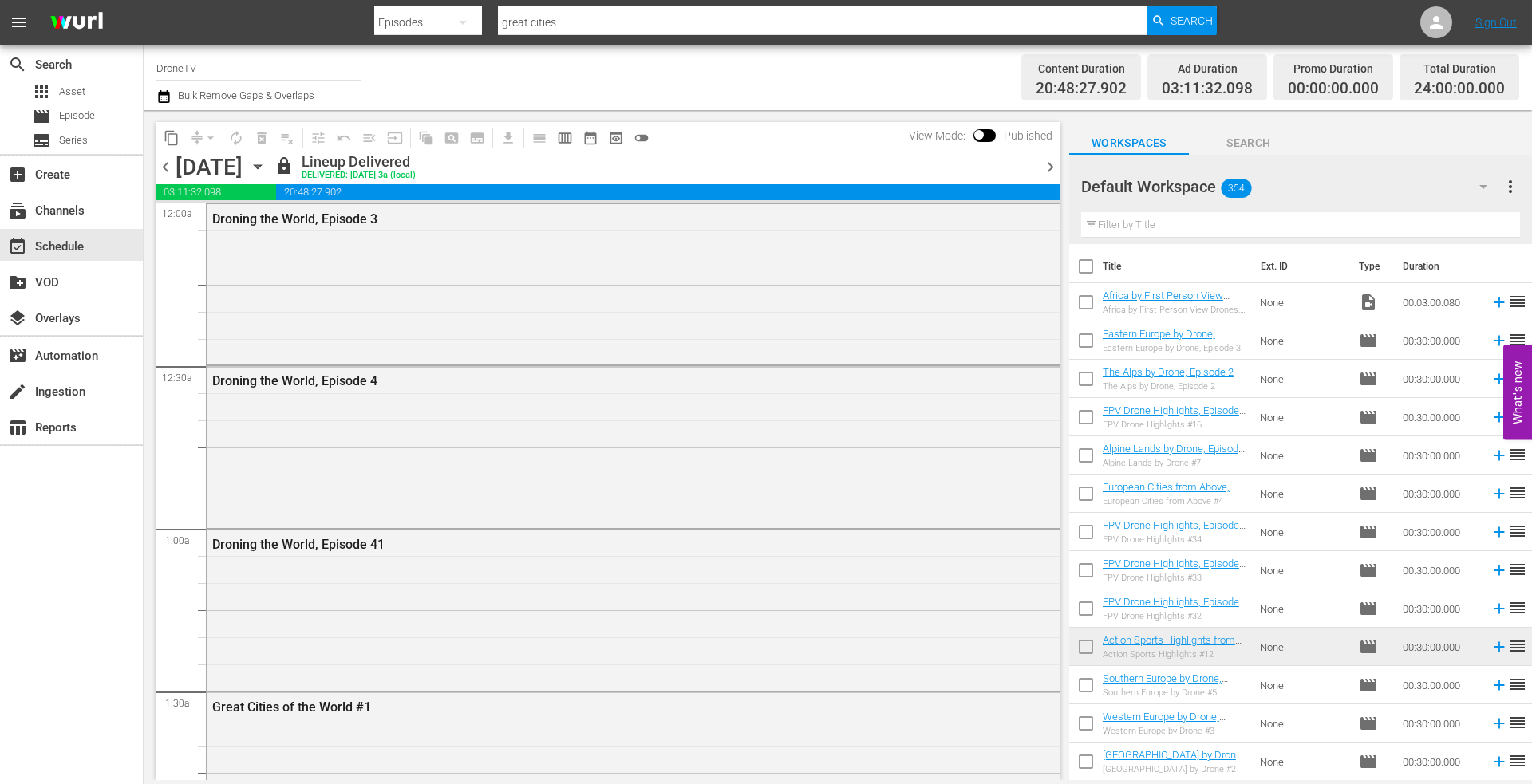
click at [261, 165] on icon "button" at bounding box center [258, 167] width 7 height 4
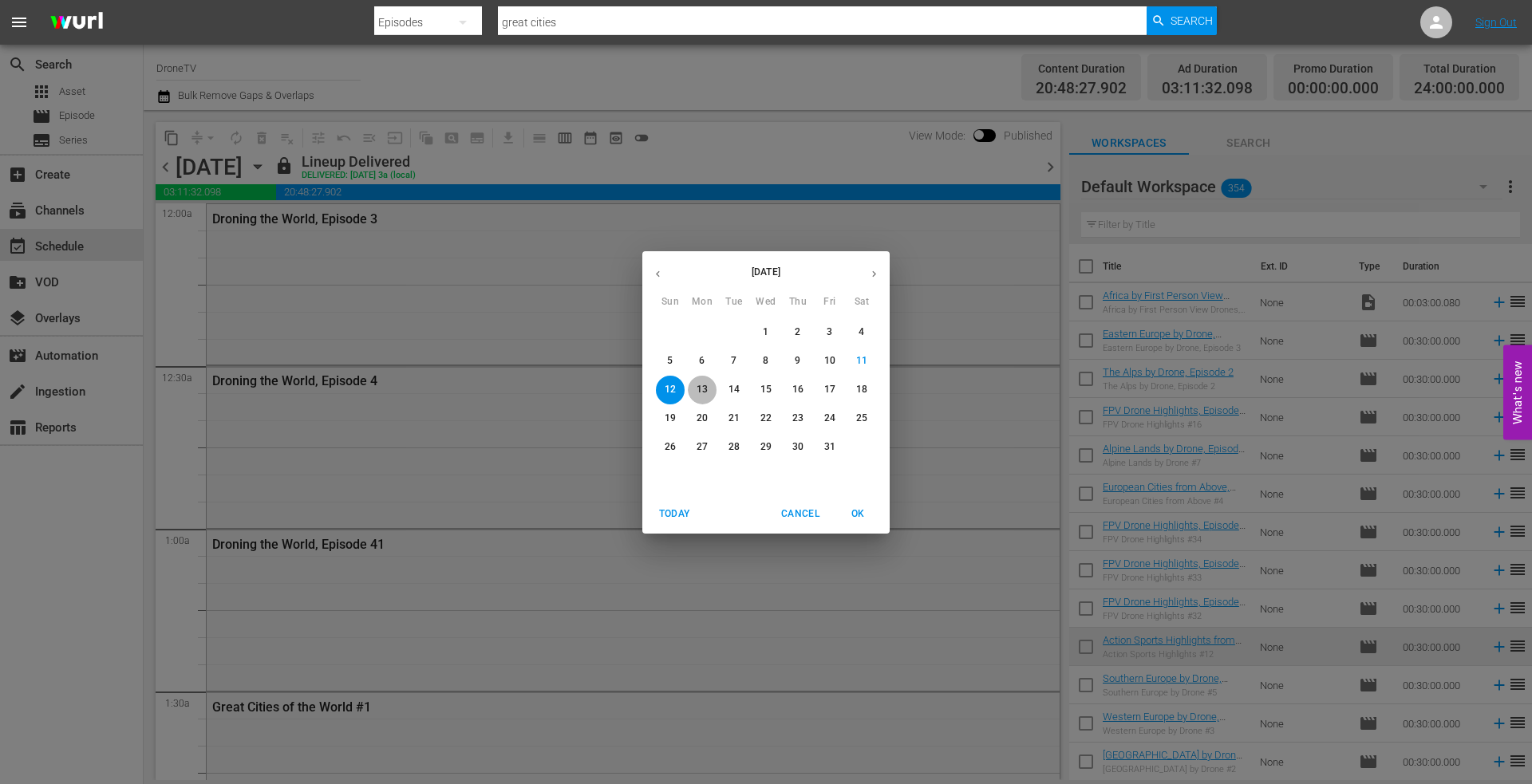
click at [702, 384] on p "13" at bounding box center [702, 389] width 12 height 13
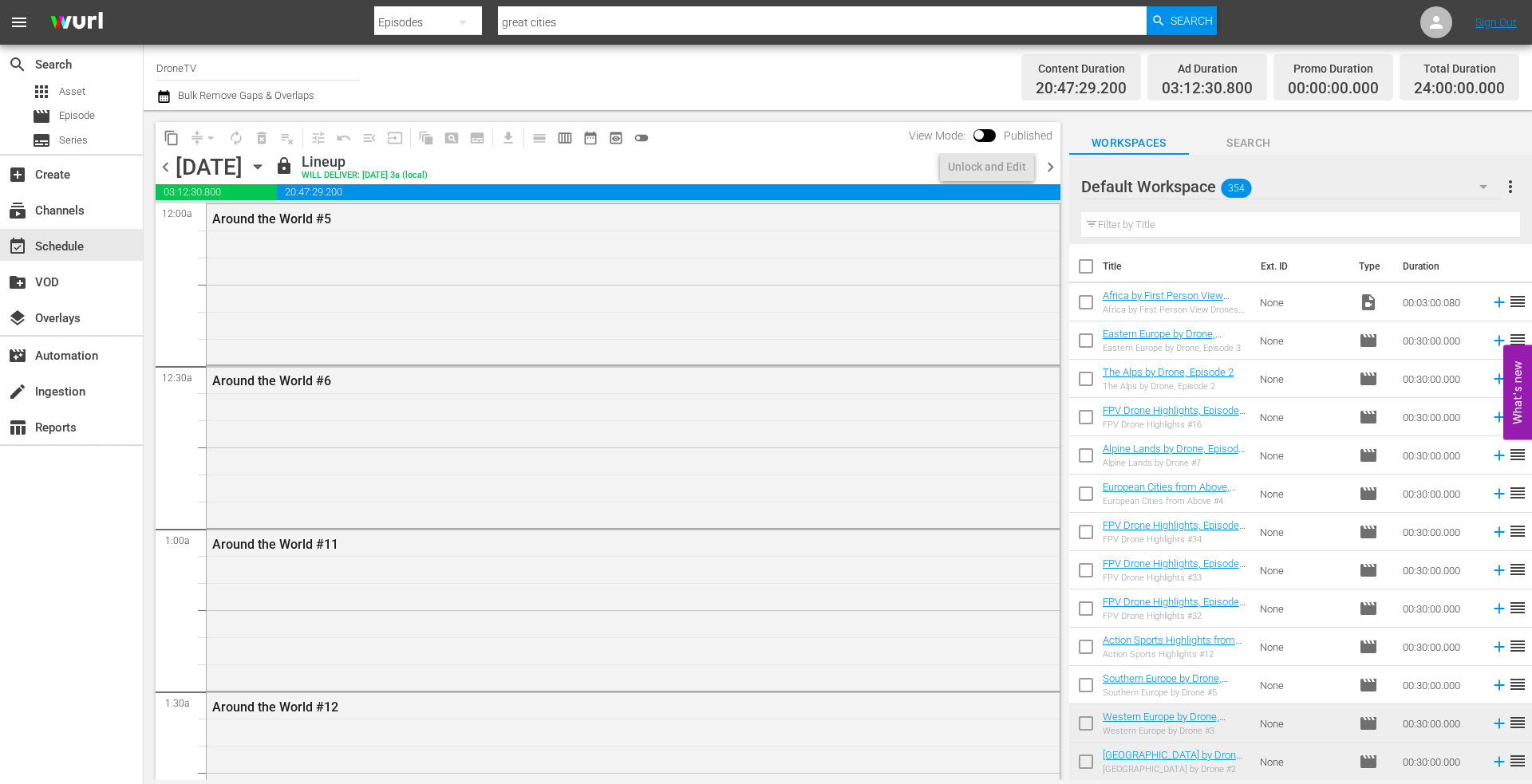
click at [261, 167] on icon "button" at bounding box center [258, 167] width 7 height 4
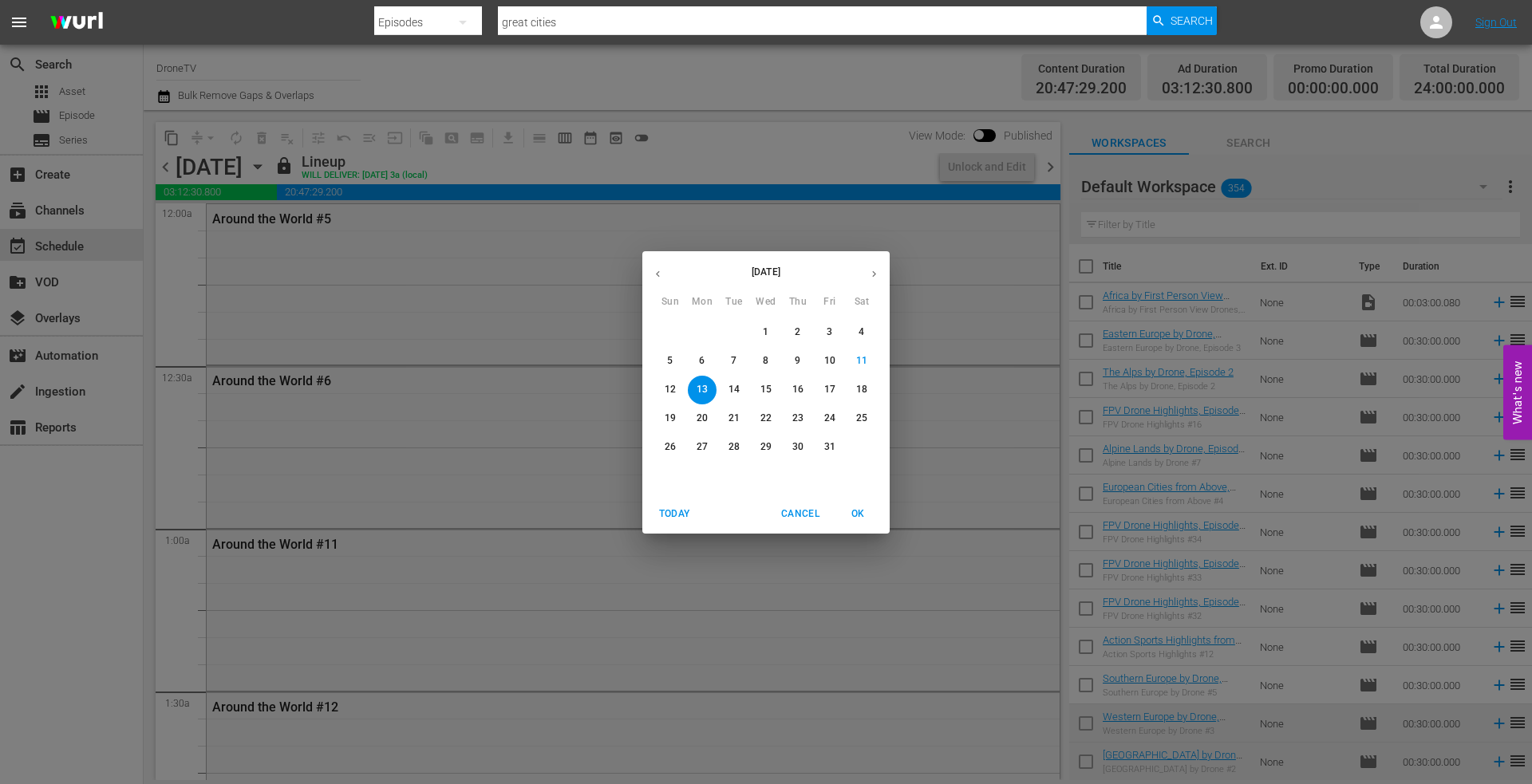
click at [732, 385] on p "14" at bounding box center [734, 389] width 12 height 13
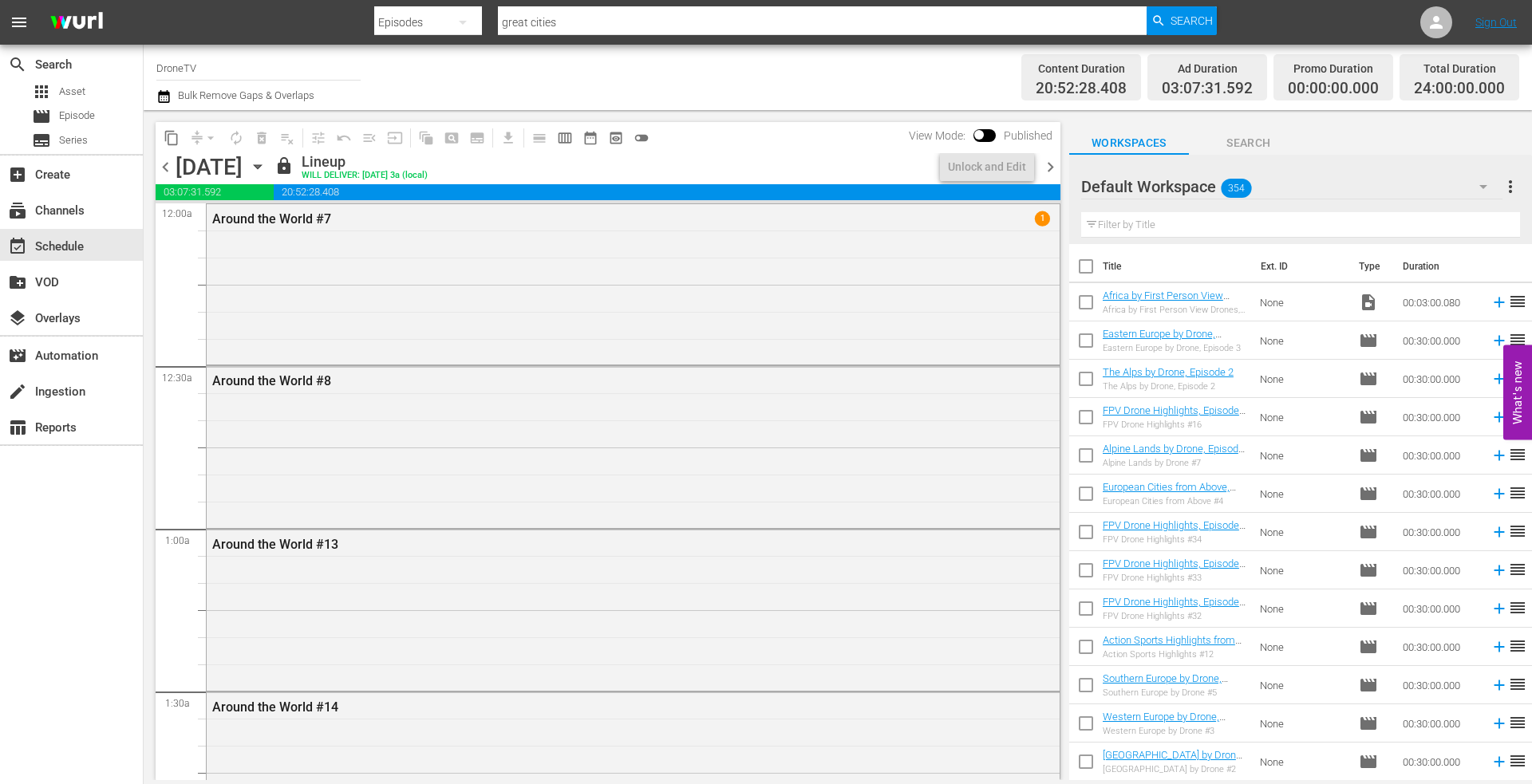
click at [266, 162] on icon "button" at bounding box center [258, 167] width 18 height 18
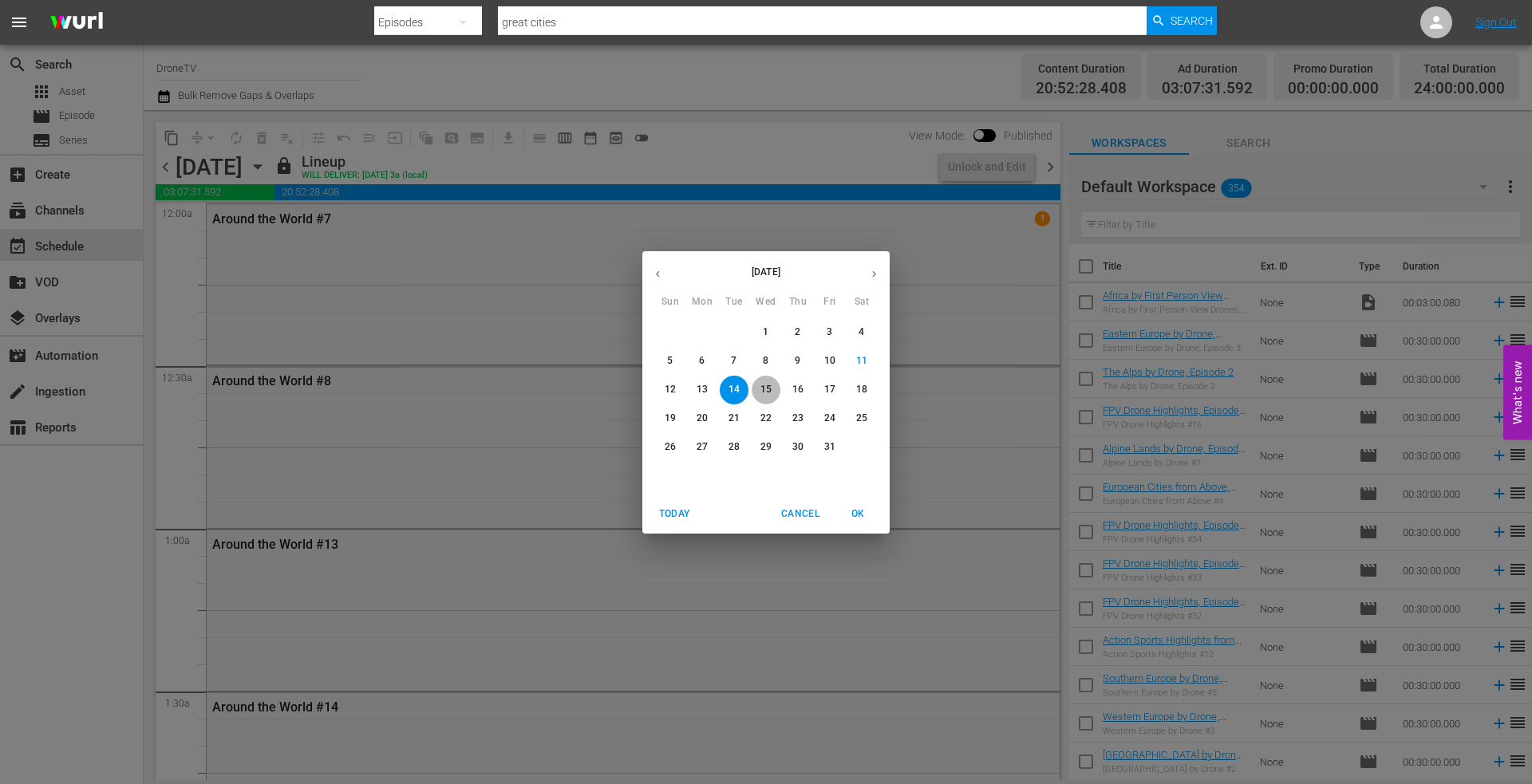
click at [764, 384] on p "15" at bounding box center [766, 389] width 12 height 13
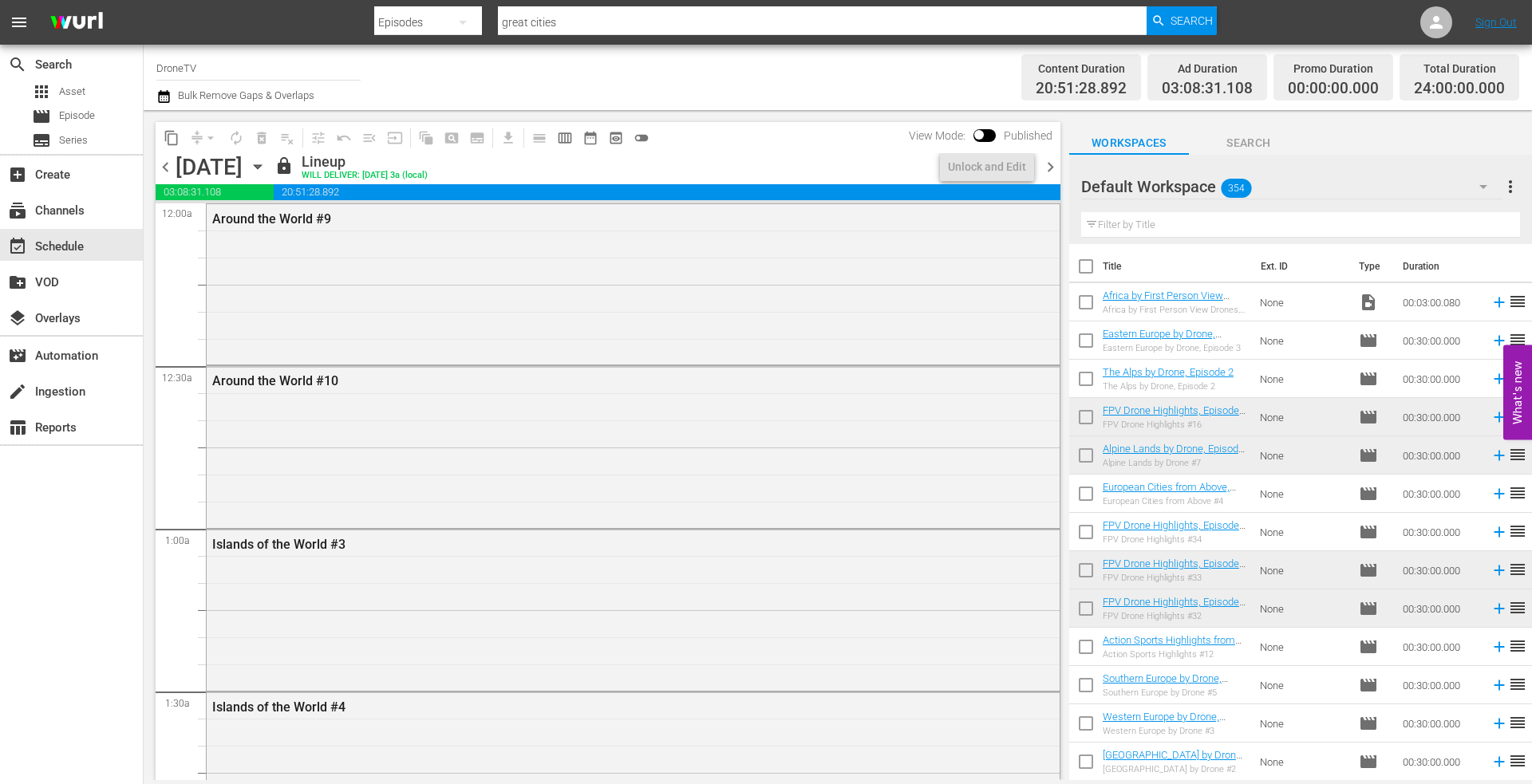
click at [266, 162] on icon "button" at bounding box center [258, 167] width 18 height 18
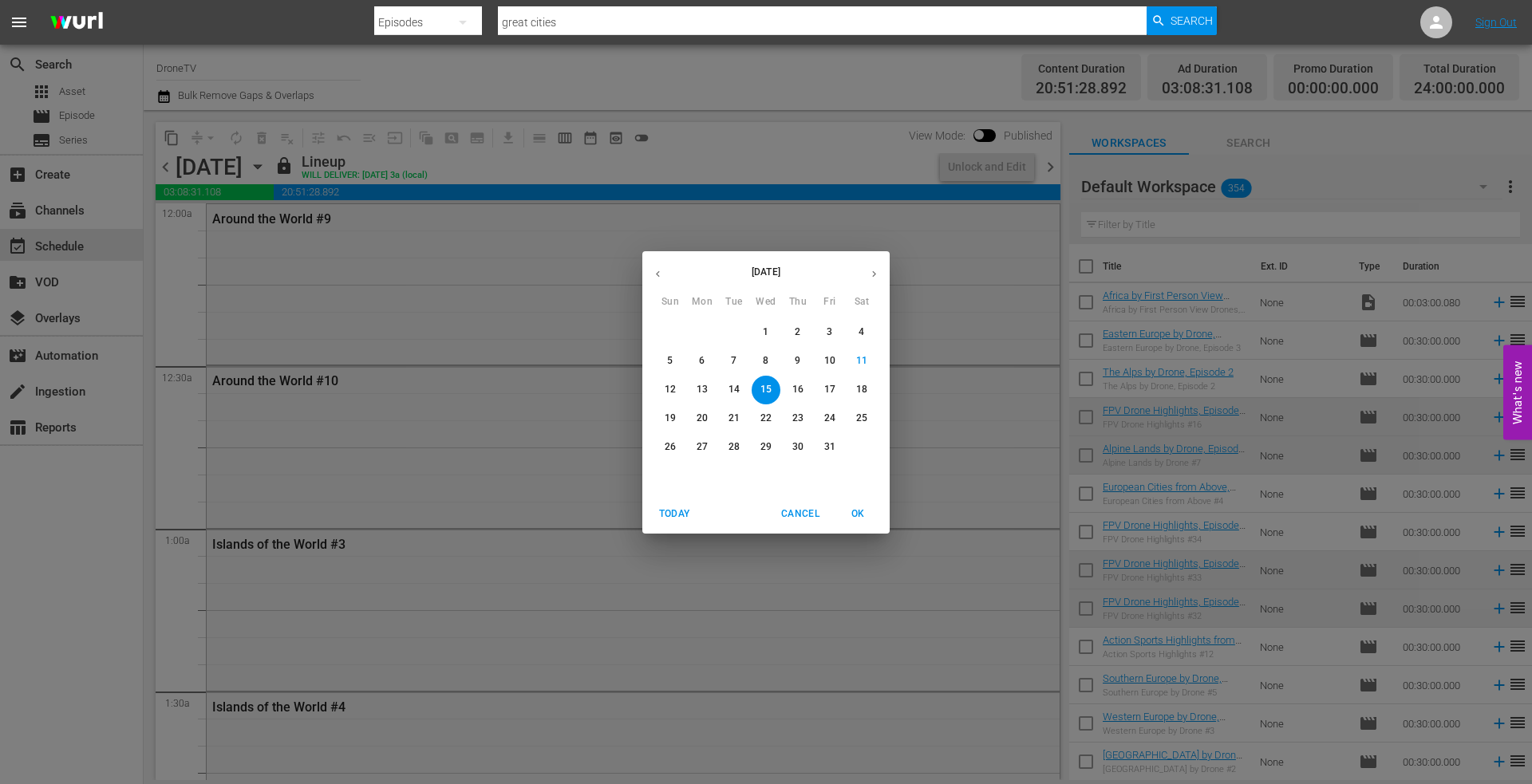
click at [801, 388] on p "16" at bounding box center [798, 389] width 12 height 13
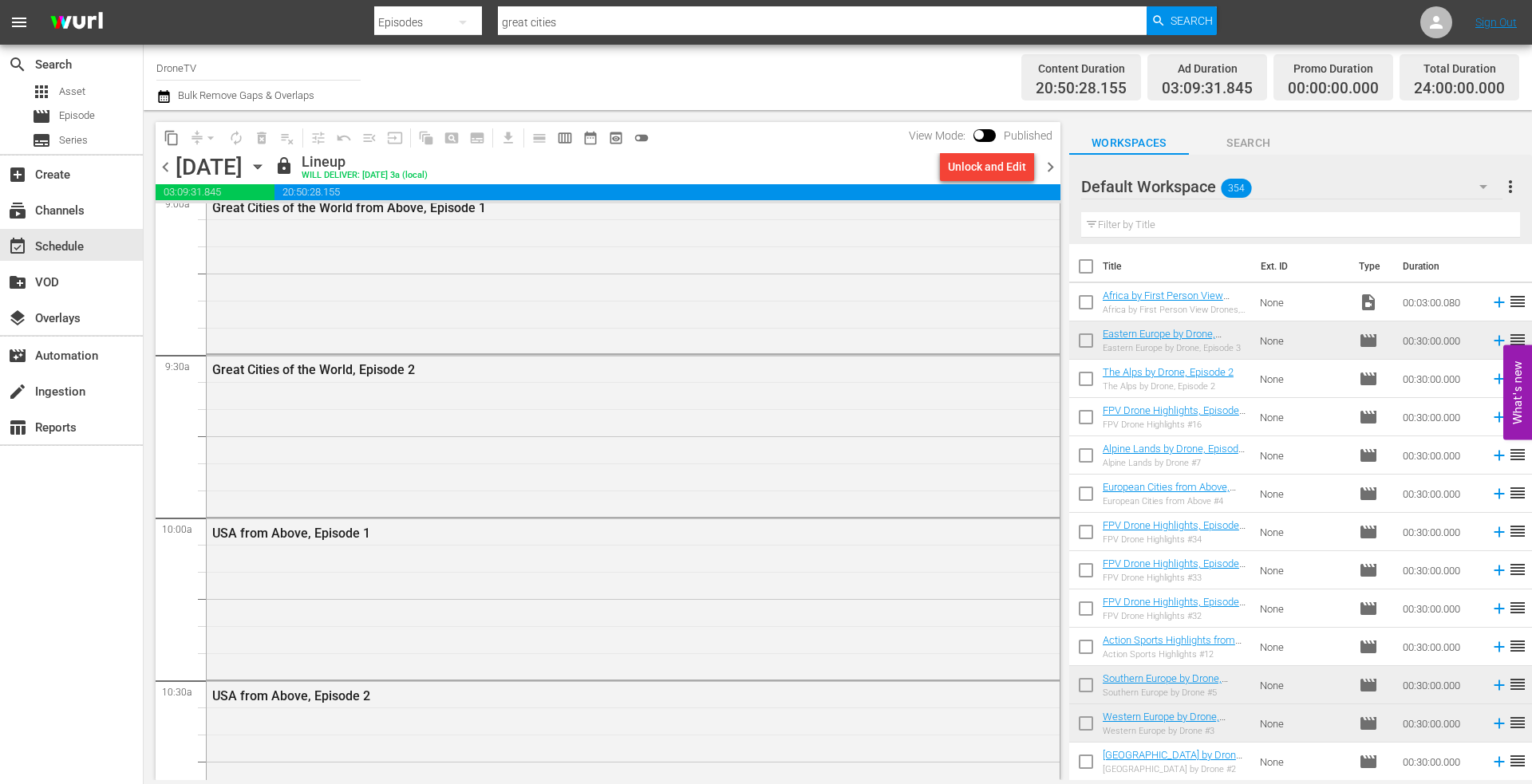
scroll to position [2554, 0]
